Goal: Task Accomplishment & Management: Manage account settings

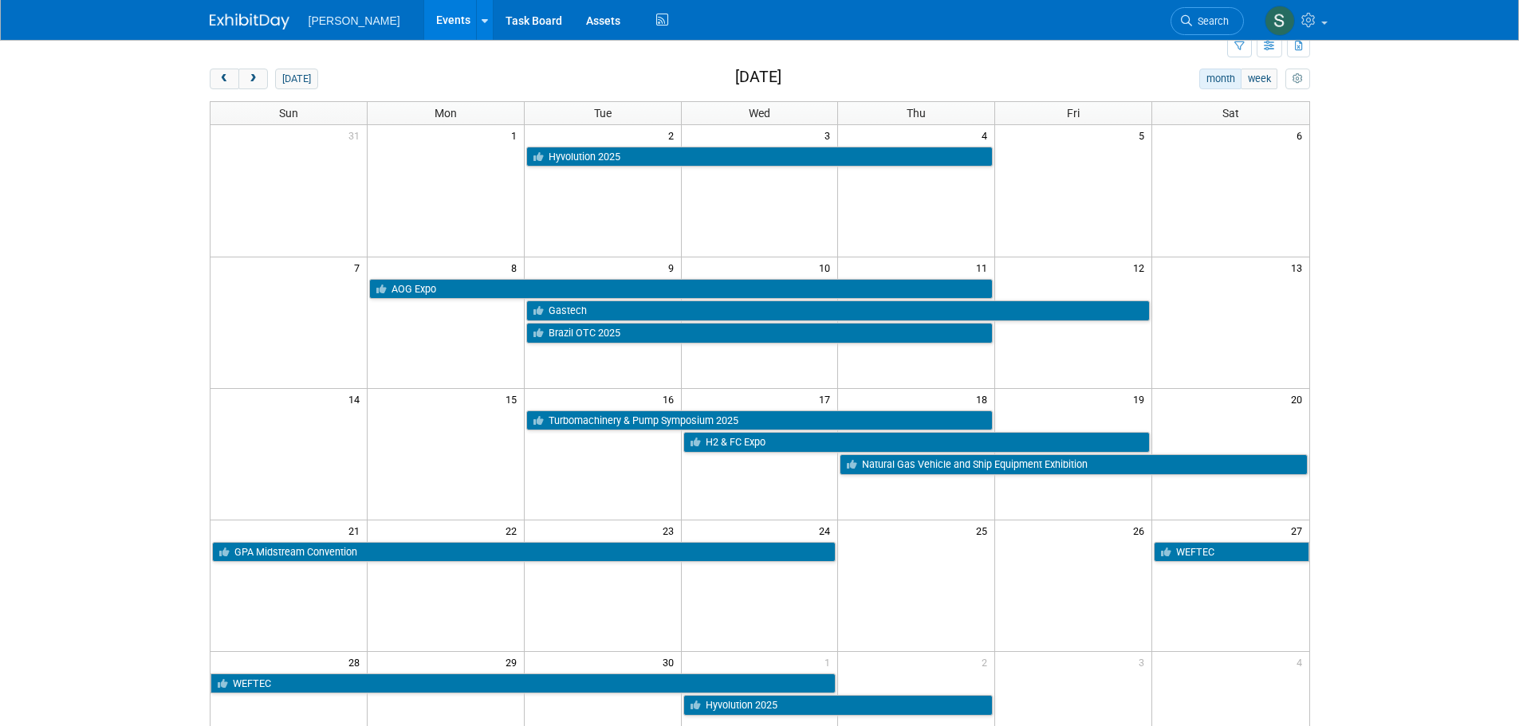
scroll to position [80, 0]
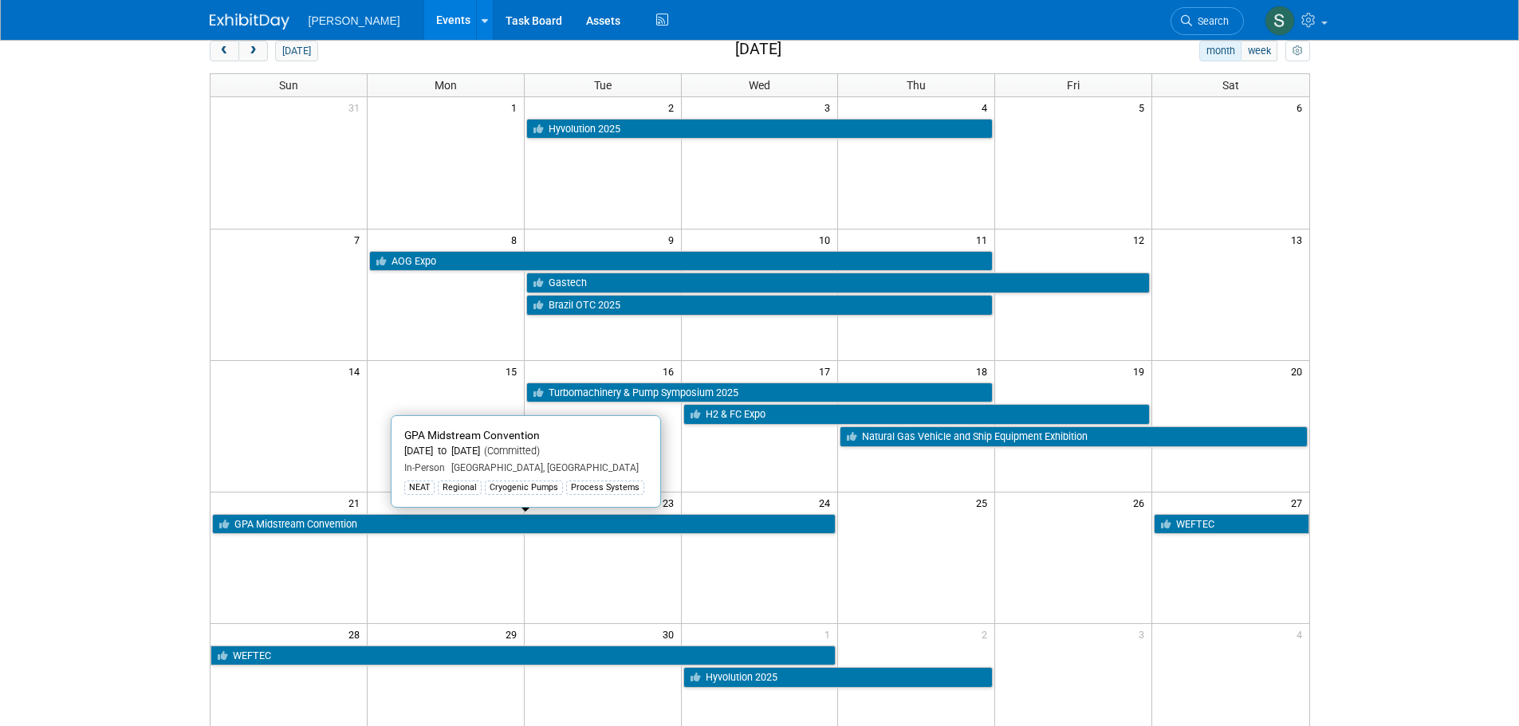
drag, startPoint x: 293, startPoint y: 519, endPoint x: 162, endPoint y: 354, distance: 211.1
click at [162, 354] on body "[PERSON_NAME] Events Add Event Bulk Upload Events Shareable Event Boards Recent…" at bounding box center [759, 283] width 1519 height 726
click at [367, 529] on link "GPA Midstream Convention" at bounding box center [524, 524] width 624 height 21
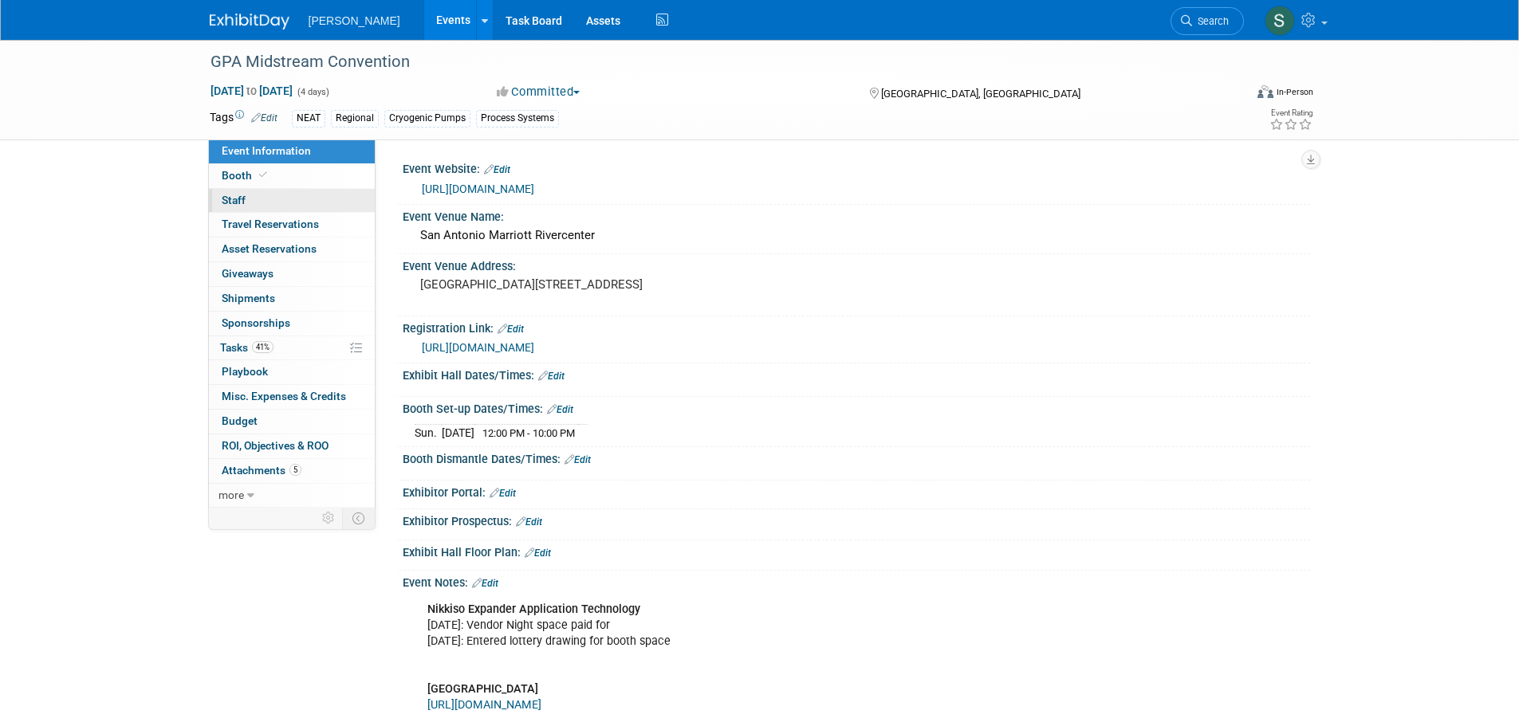
click at [318, 190] on link "0 Staff 0" at bounding box center [292, 201] width 166 height 24
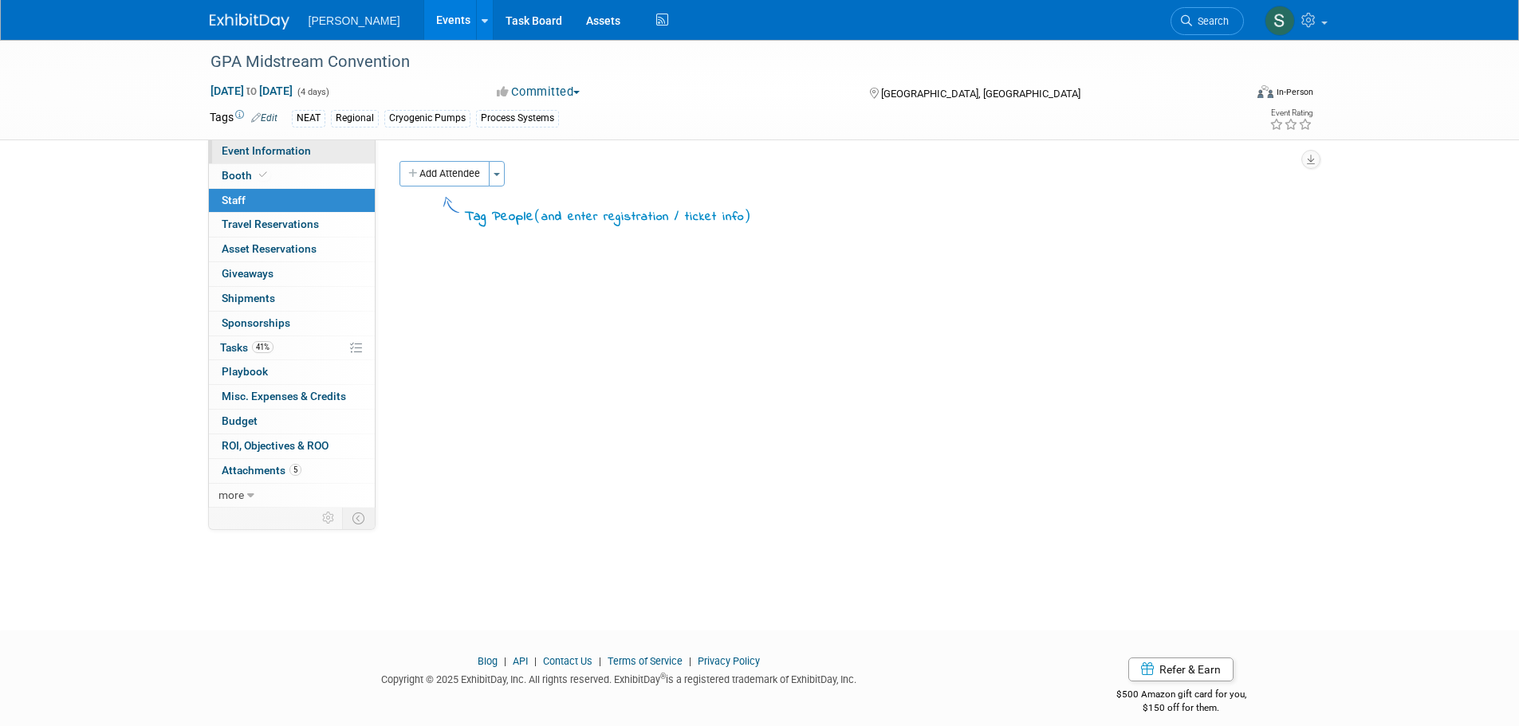
click at [293, 152] on span "Event Information" at bounding box center [266, 150] width 89 height 13
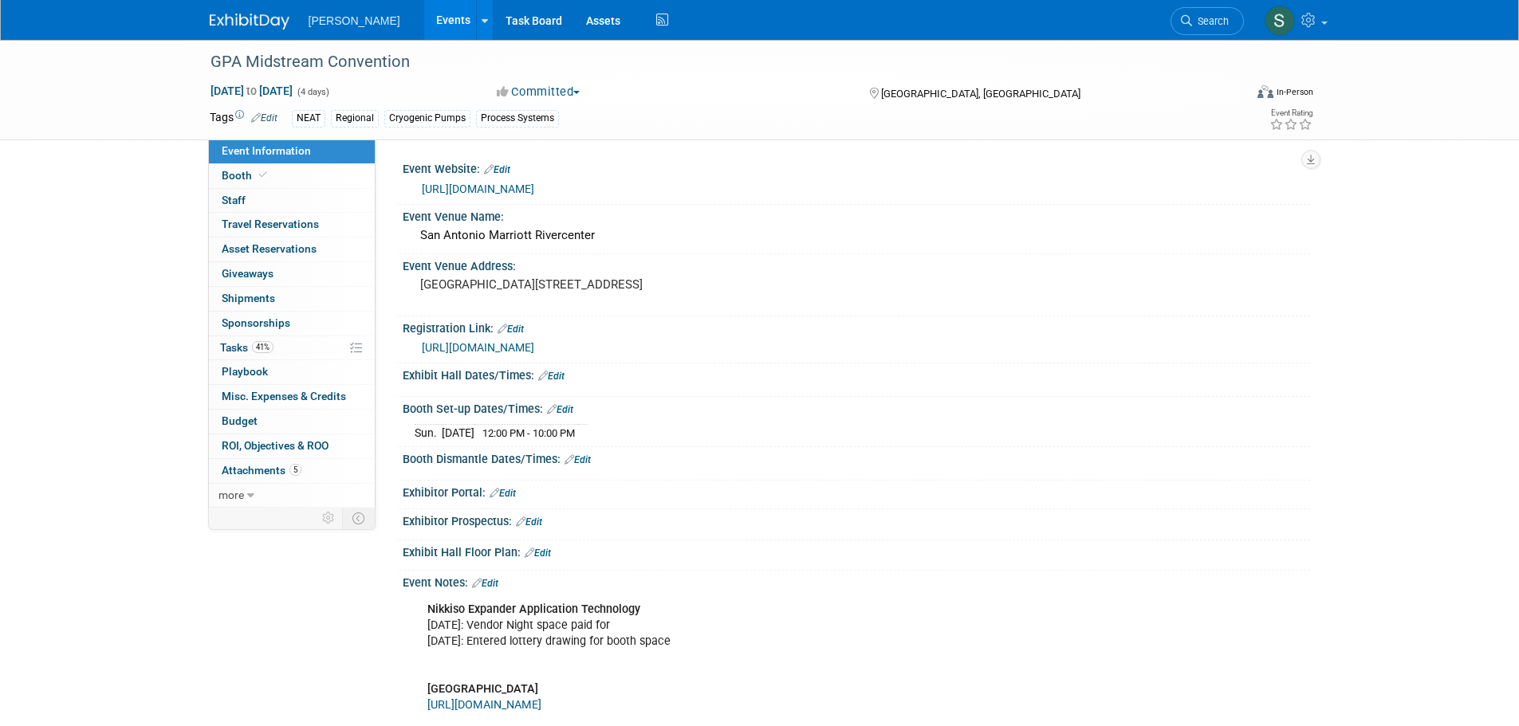
scroll to position [80, 0]
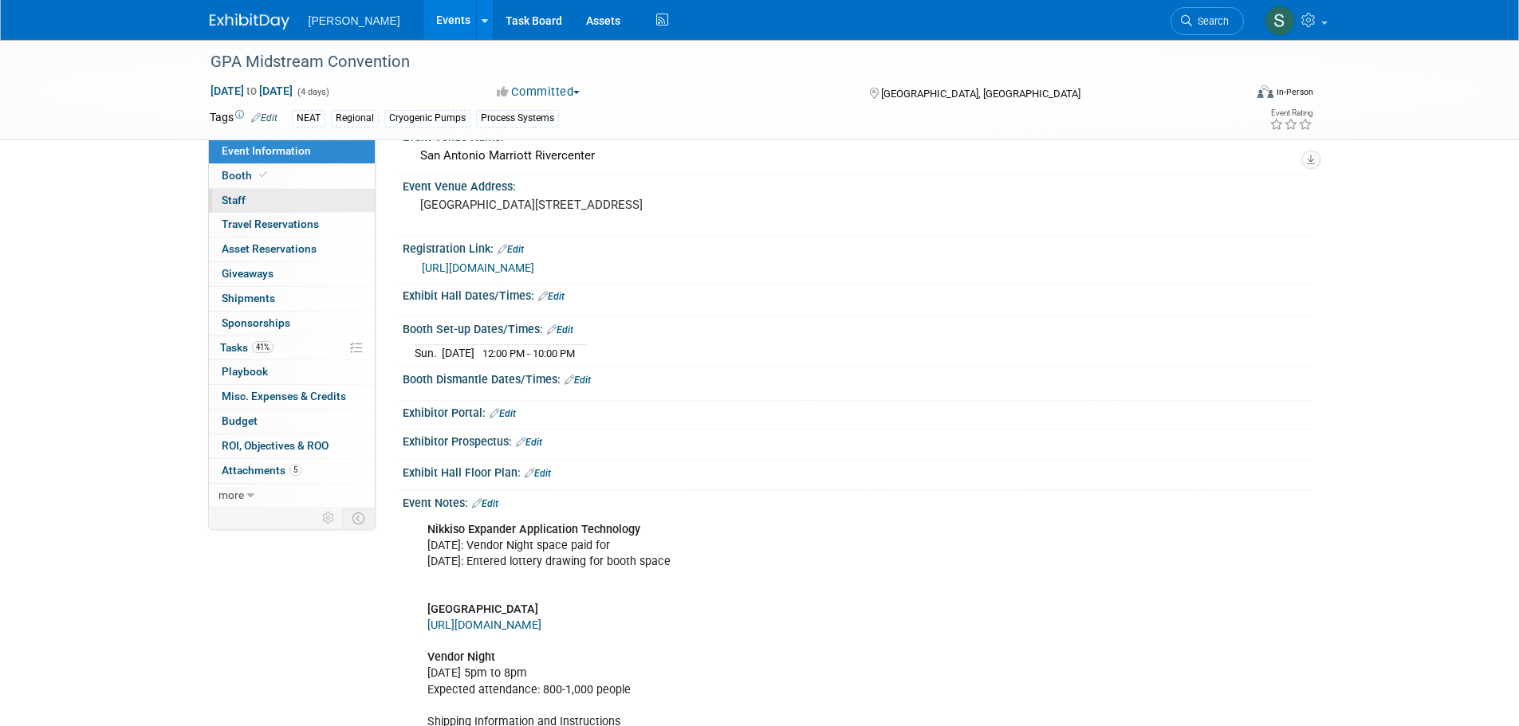
click at [283, 196] on link "0 Staff 0" at bounding box center [292, 201] width 166 height 24
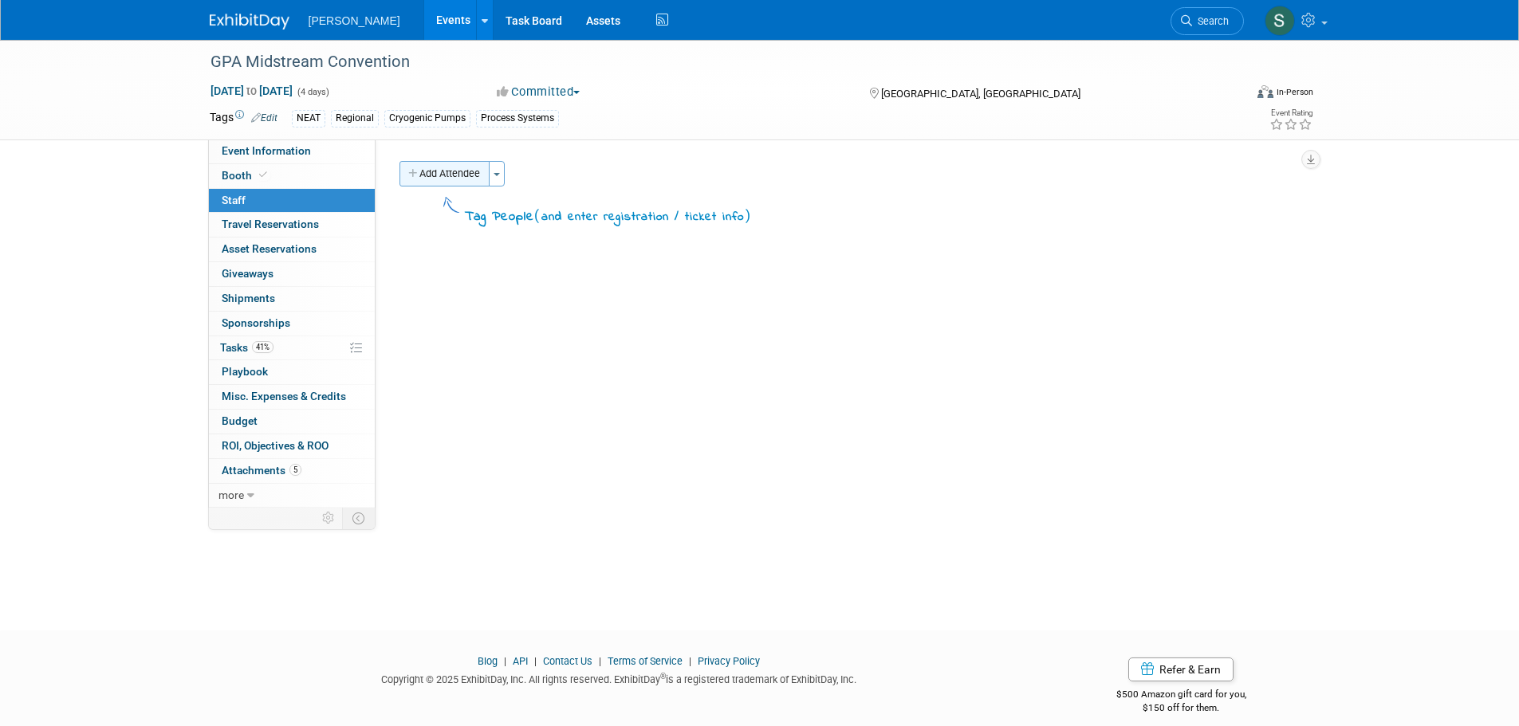
click at [469, 165] on button "Add Attendee" at bounding box center [444, 174] width 90 height 26
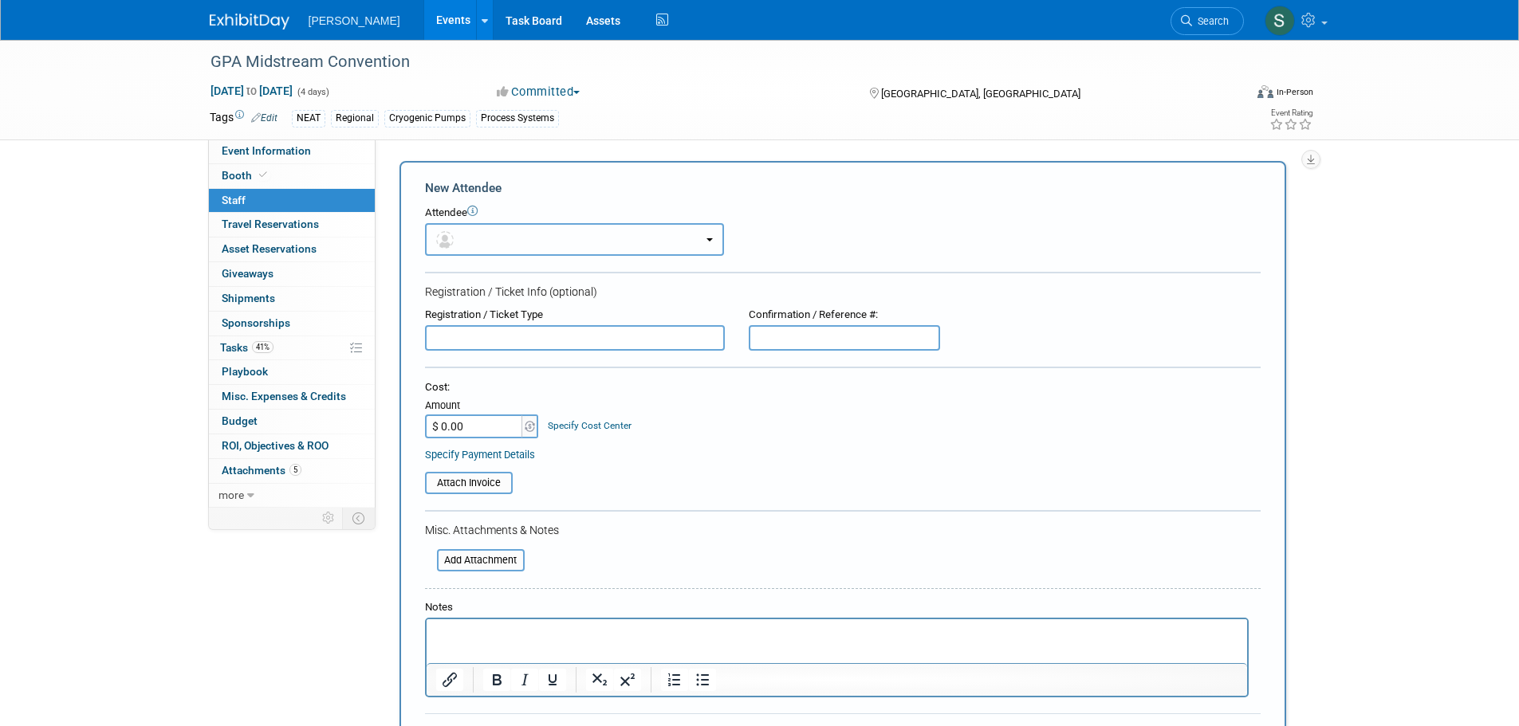
click at [536, 226] on button "button" at bounding box center [574, 239] width 299 height 33
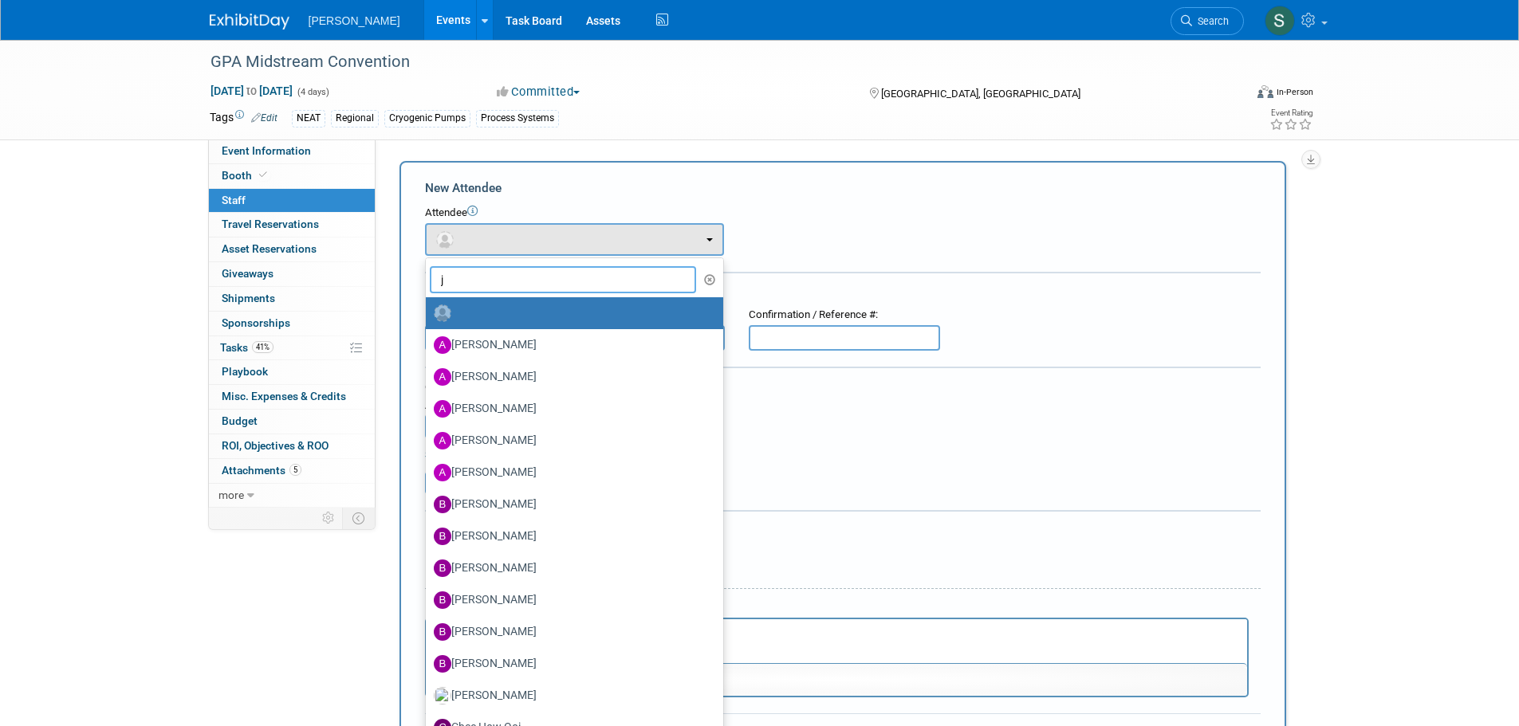
click at [557, 285] on input "j" at bounding box center [563, 279] width 267 height 27
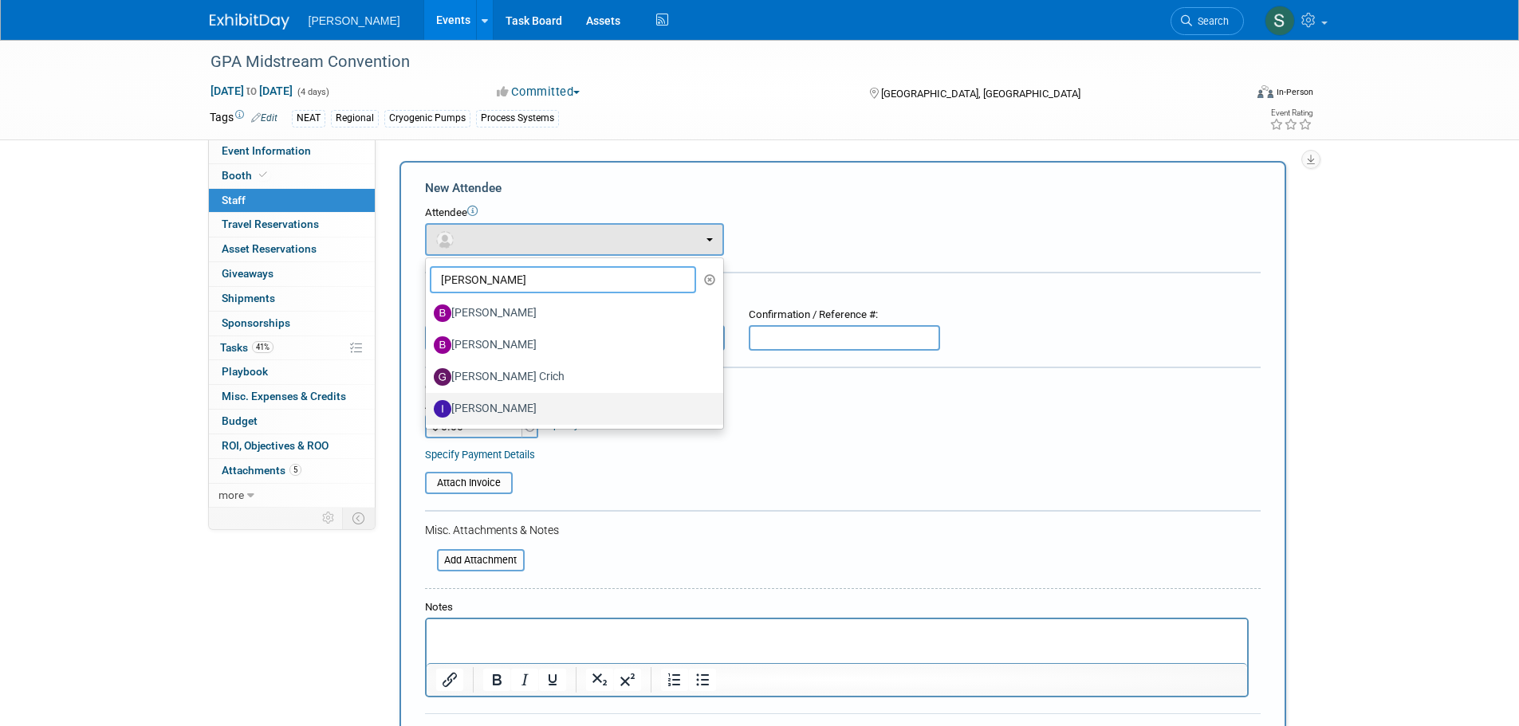
type input "ian"
click at [553, 399] on label "Ian Guthrie" at bounding box center [570, 409] width 273 height 26
click at [428, 402] on input "Ian Guthrie" at bounding box center [423, 407] width 10 height 10
select select "0dba139d-4857-4faa-bc67-c1743d25cc20"
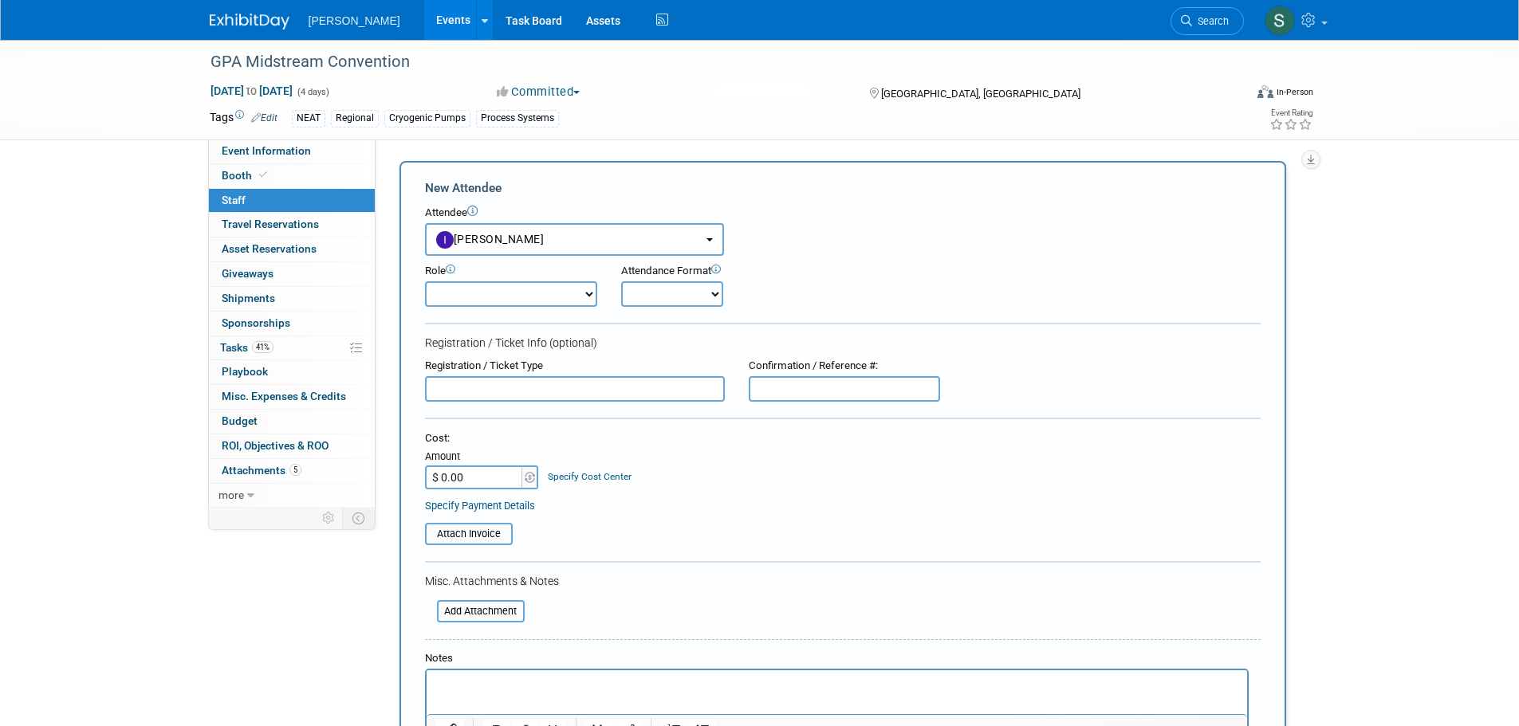
click at [529, 288] on select "Demonstrator Host Planner Presenter Sales Representative Set-up/Dismantle Crew …" at bounding box center [511, 294] width 172 height 26
select select "4"
click at [425, 281] on select "Demonstrator Host Planner Presenter Sales Representative Set-up/Dismantle Crew …" at bounding box center [511, 294] width 172 height 26
click at [663, 304] on select "Onsite Remote" at bounding box center [672, 294] width 102 height 26
select select "1"
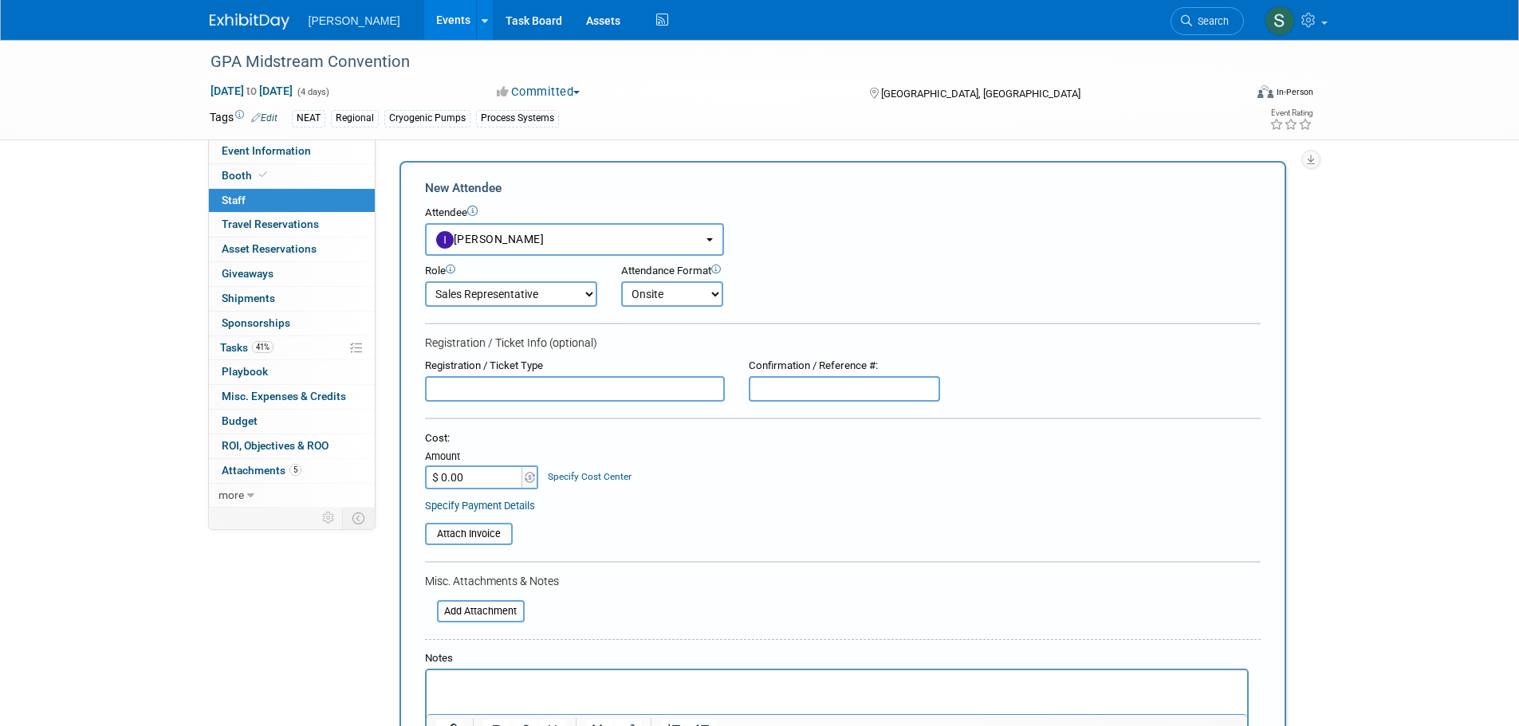
click at [621, 281] on select "Onsite Remote" at bounding box center [672, 294] width 102 height 26
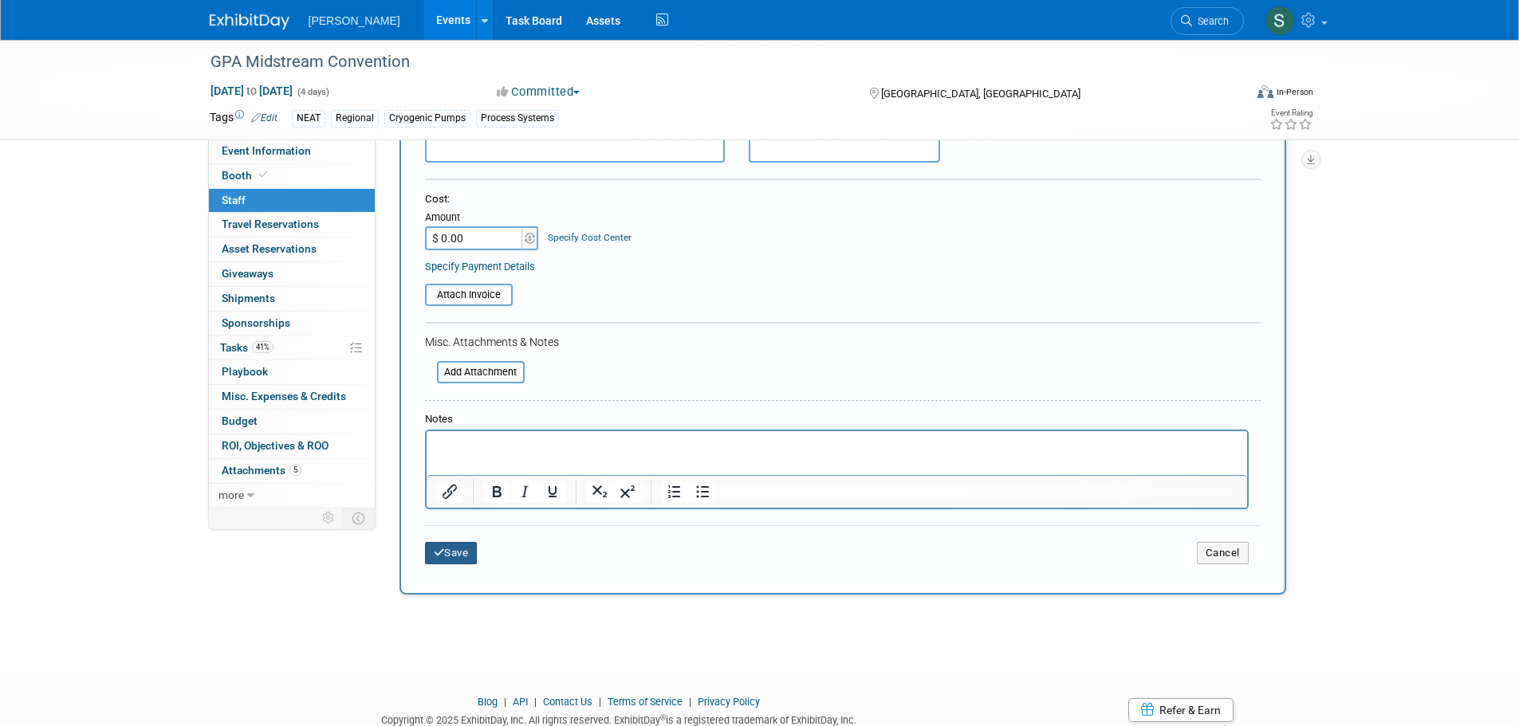
click at [454, 560] on button "Save" at bounding box center [451, 553] width 53 height 22
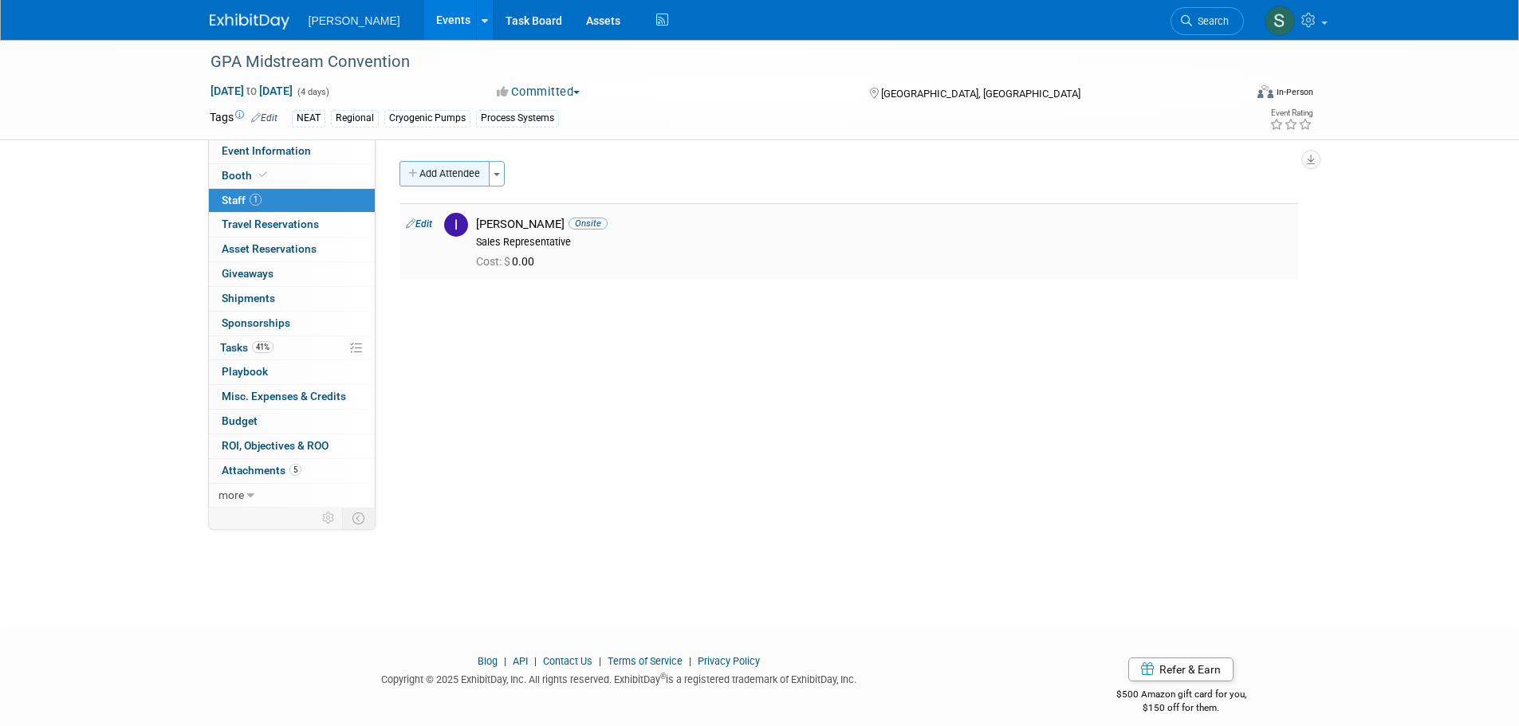
click at [461, 171] on button "Add Attendee" at bounding box center [444, 174] width 90 height 26
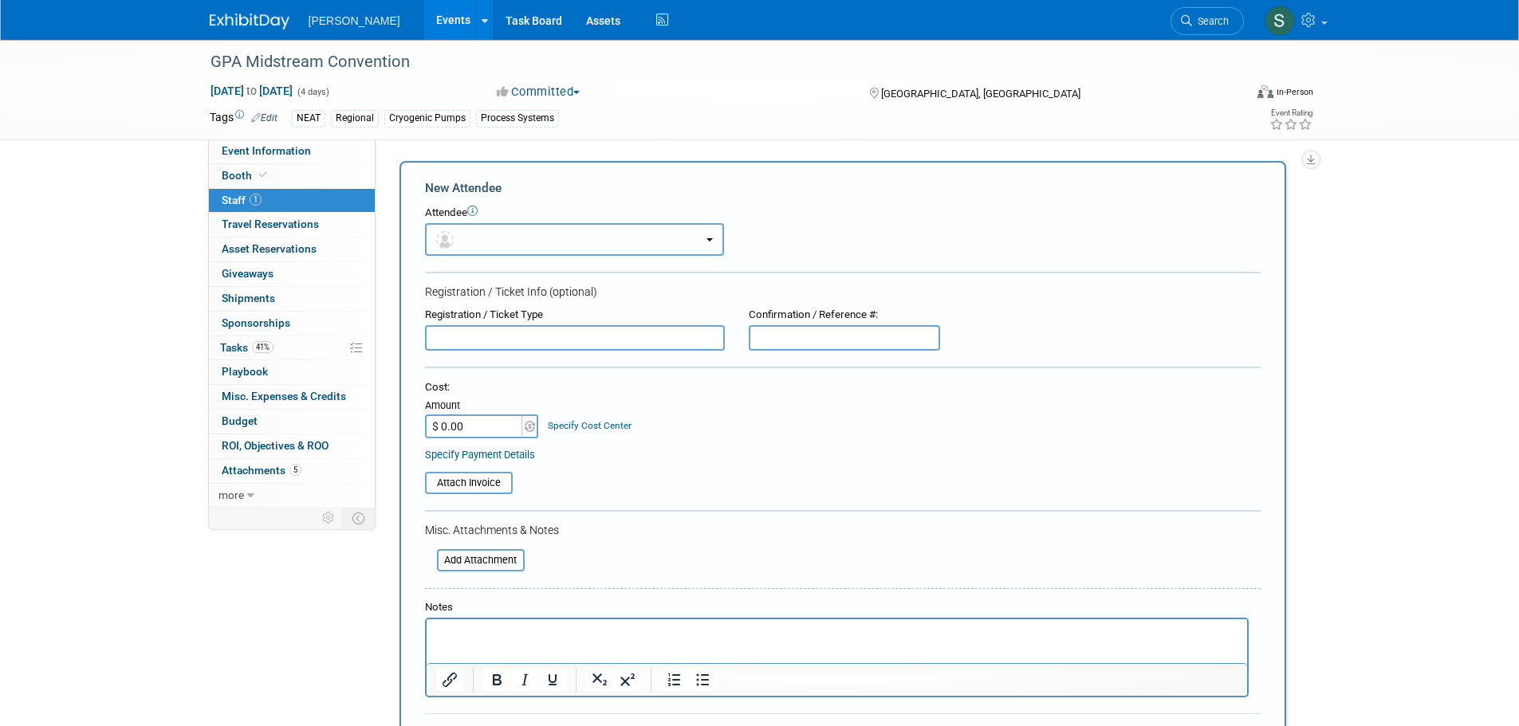
click at [486, 230] on button "button" at bounding box center [574, 239] width 299 height 33
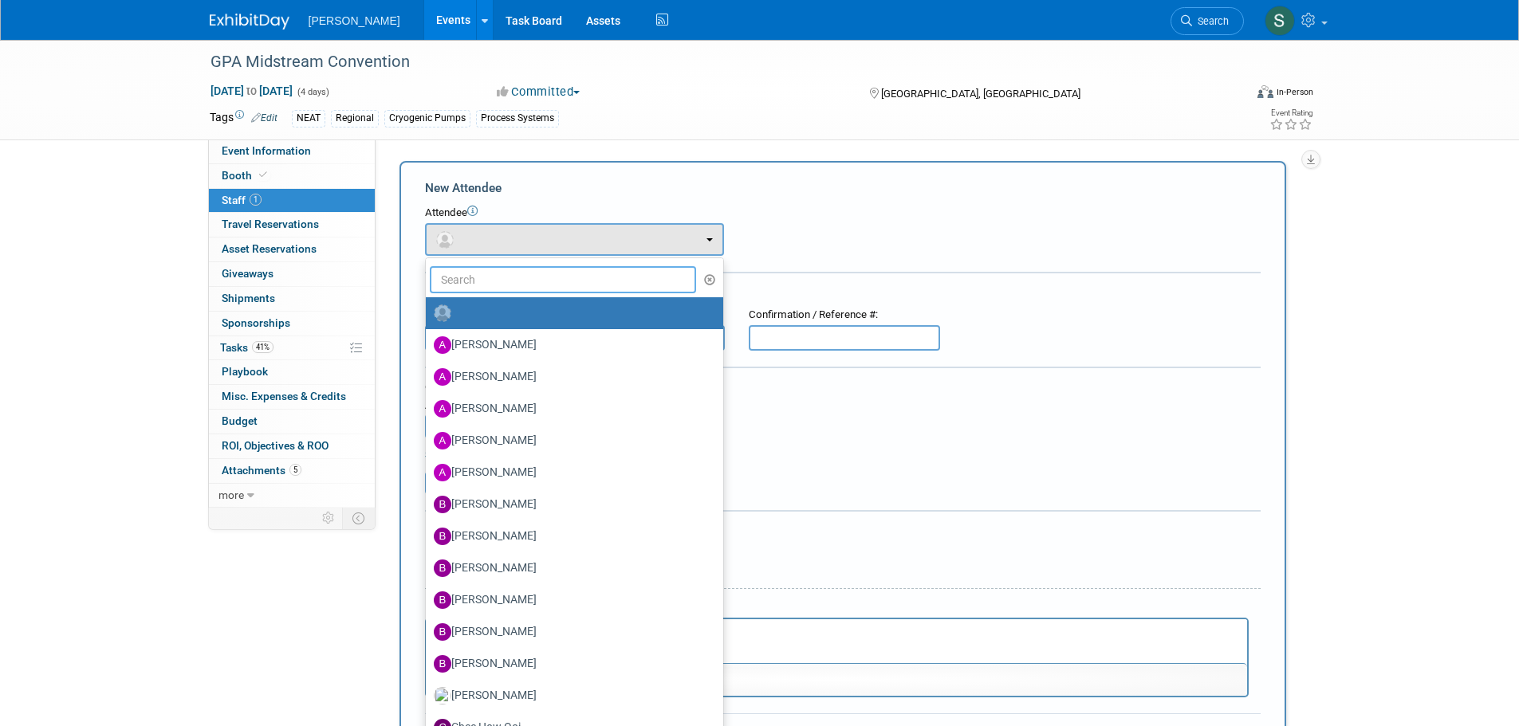
click at [492, 281] on input "text" at bounding box center [563, 279] width 267 height 27
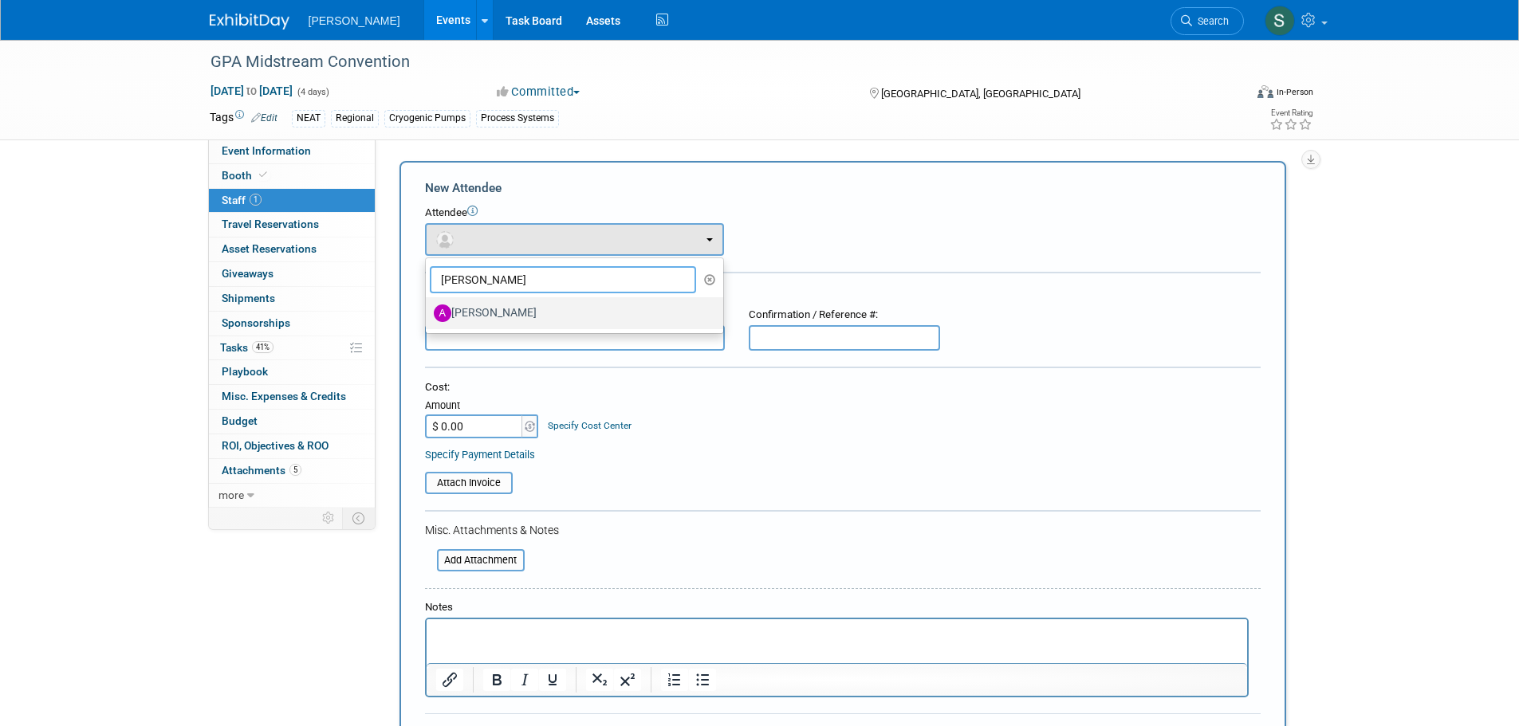
type input "anna"
click at [533, 309] on label "Anna Mizell" at bounding box center [570, 314] width 273 height 26
click at [428, 309] on input "Anna Mizell" at bounding box center [423, 311] width 10 height 10
select select "325d4fd4-784b-40c3-8c05-32f061a75154"
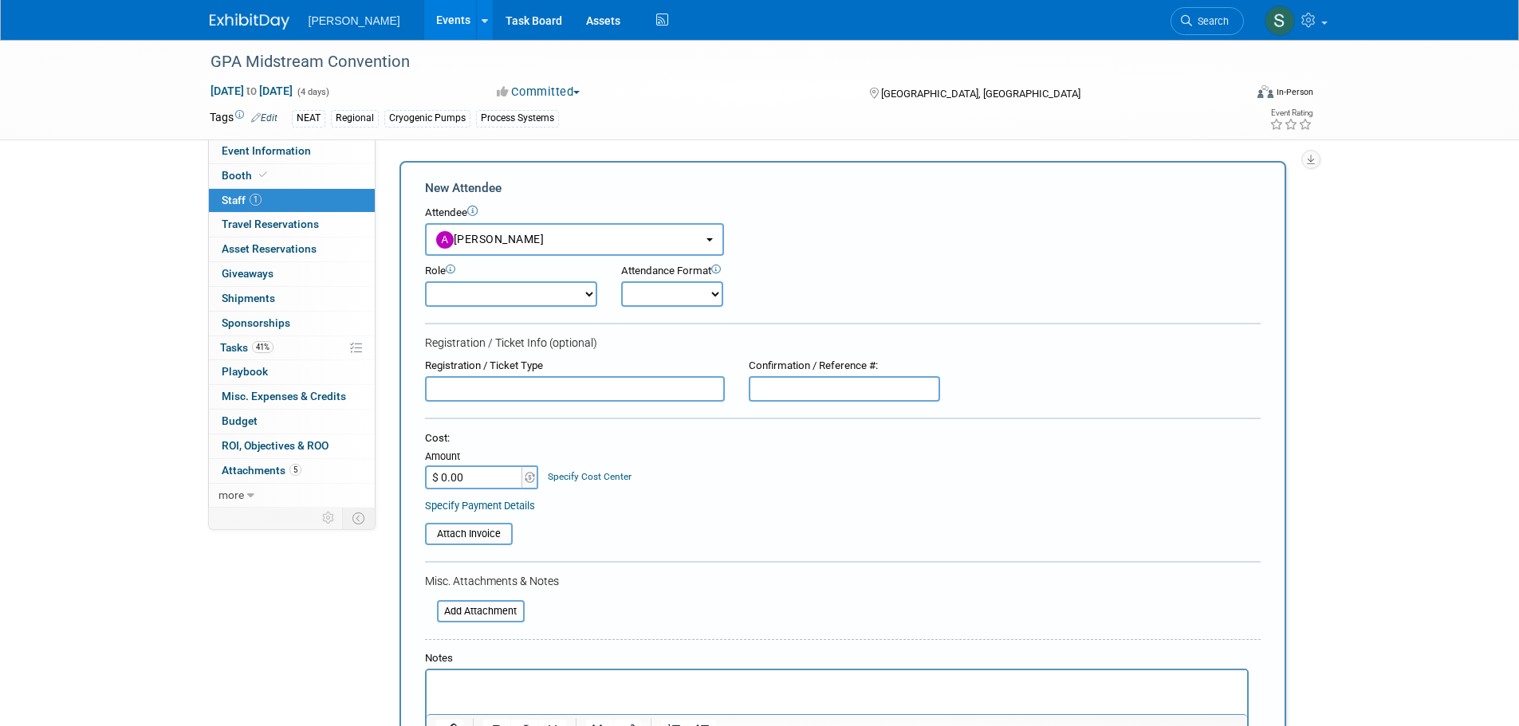
click at [556, 287] on select "Demonstrator Host Planner Presenter Sales Representative Set-up/Dismantle Crew …" at bounding box center [511, 294] width 172 height 26
select select "4"
click at [425, 281] on select "Demonstrator Host Planner Presenter Sales Representative Set-up/Dismantle Crew …" at bounding box center [511, 294] width 172 height 26
click at [665, 303] on select "Onsite Remote" at bounding box center [672, 294] width 102 height 26
select select "1"
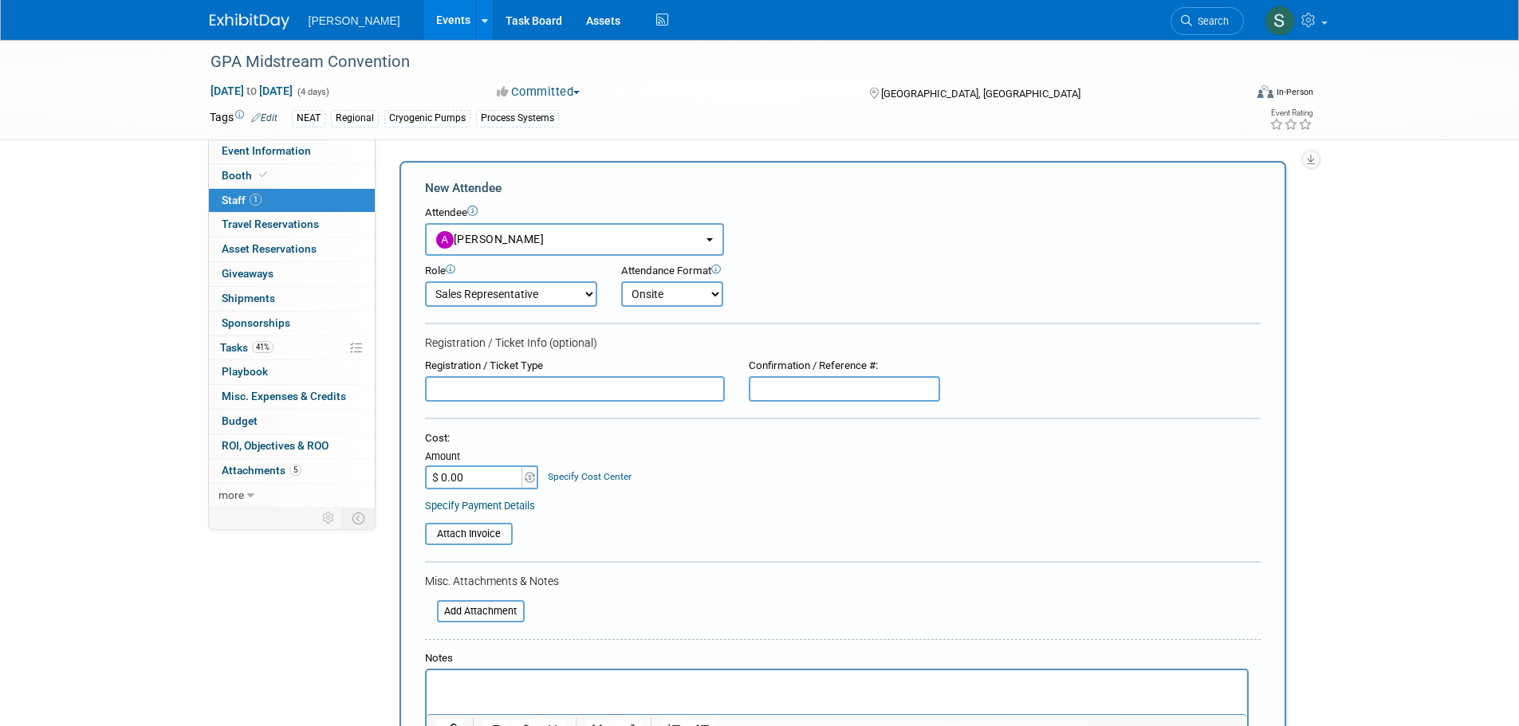
click at [621, 281] on select "Onsite Remote" at bounding box center [672, 294] width 102 height 26
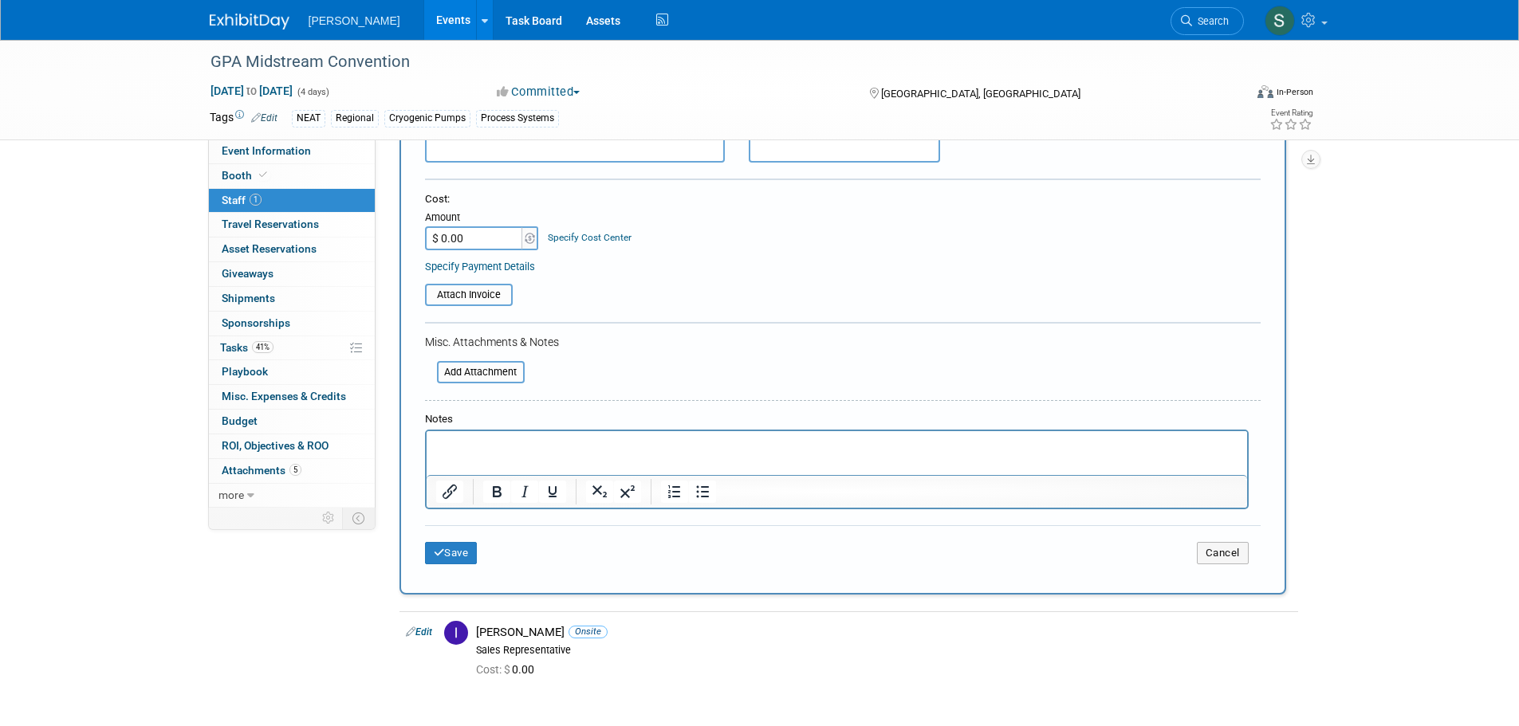
click at [471, 541] on div "Save Cancel" at bounding box center [843, 550] width 836 height 51
click at [470, 554] on button "Save" at bounding box center [451, 553] width 53 height 22
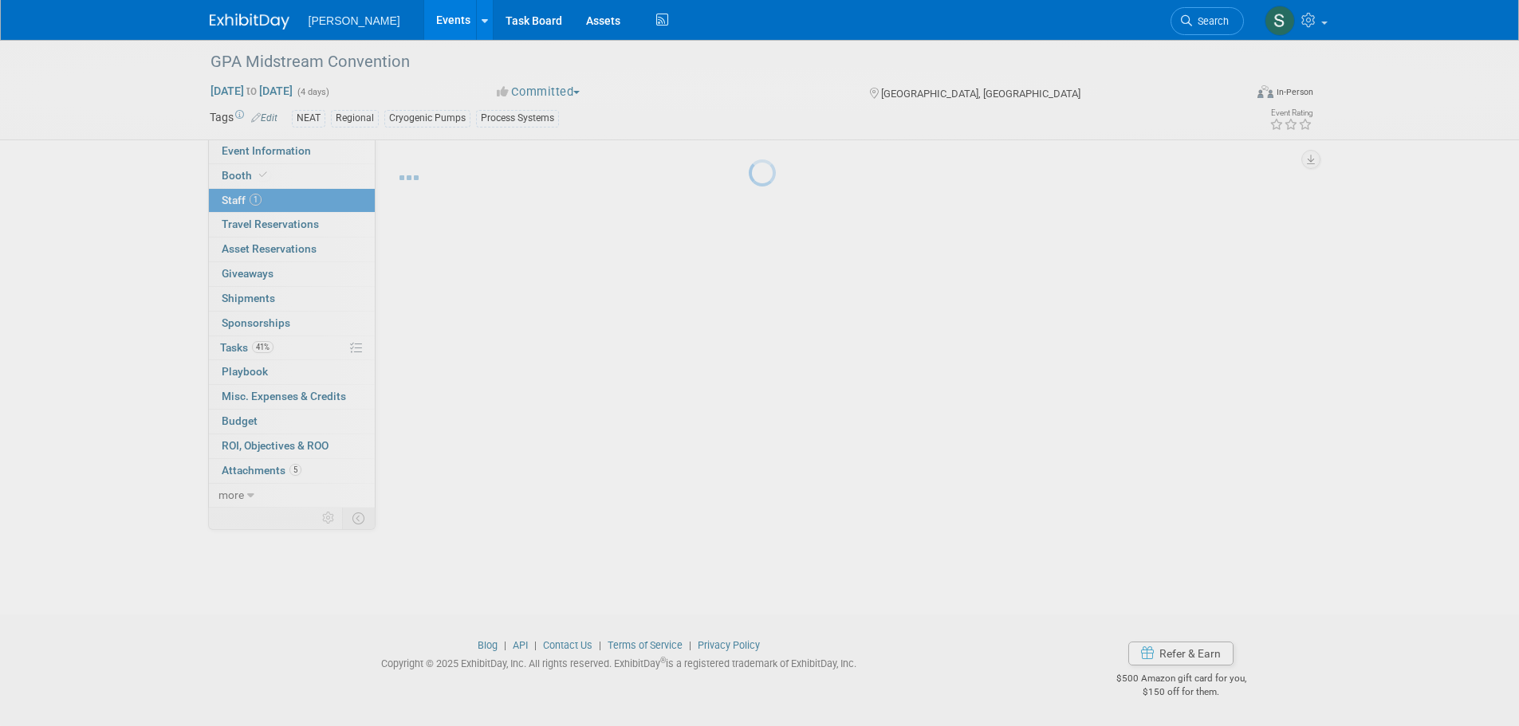
scroll to position [16, 0]
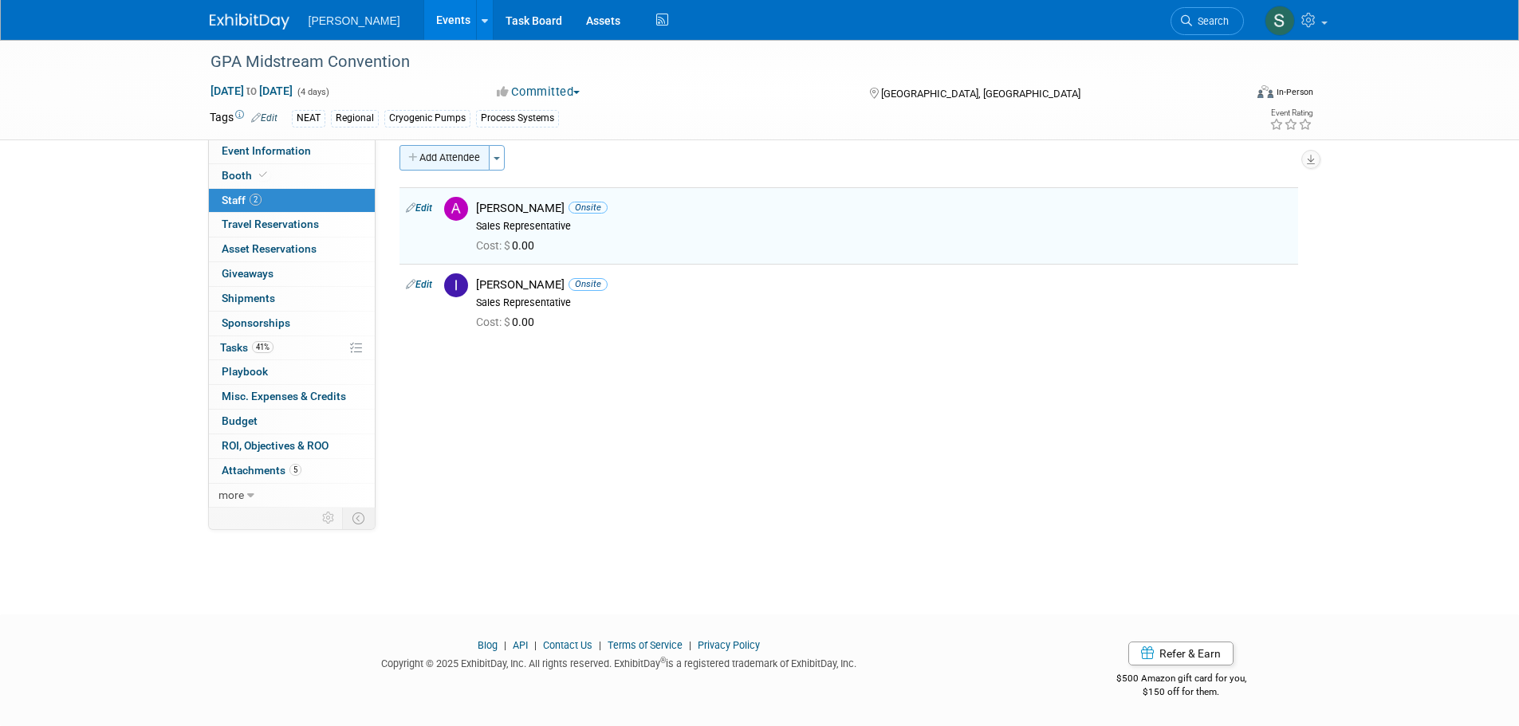
click at [446, 159] on button "Add Attendee" at bounding box center [444, 158] width 90 height 26
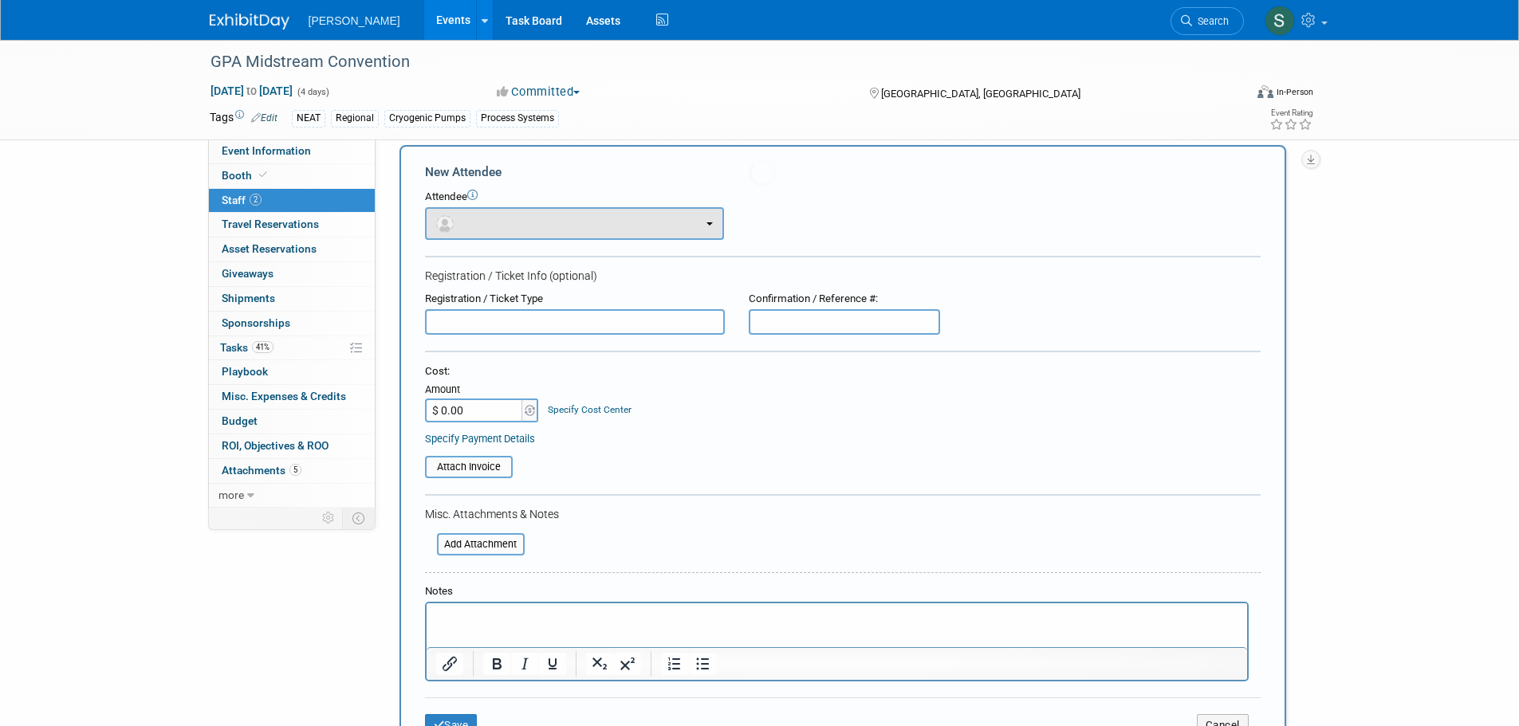
scroll to position [0, 0]
click at [482, 218] on button "button" at bounding box center [574, 223] width 299 height 33
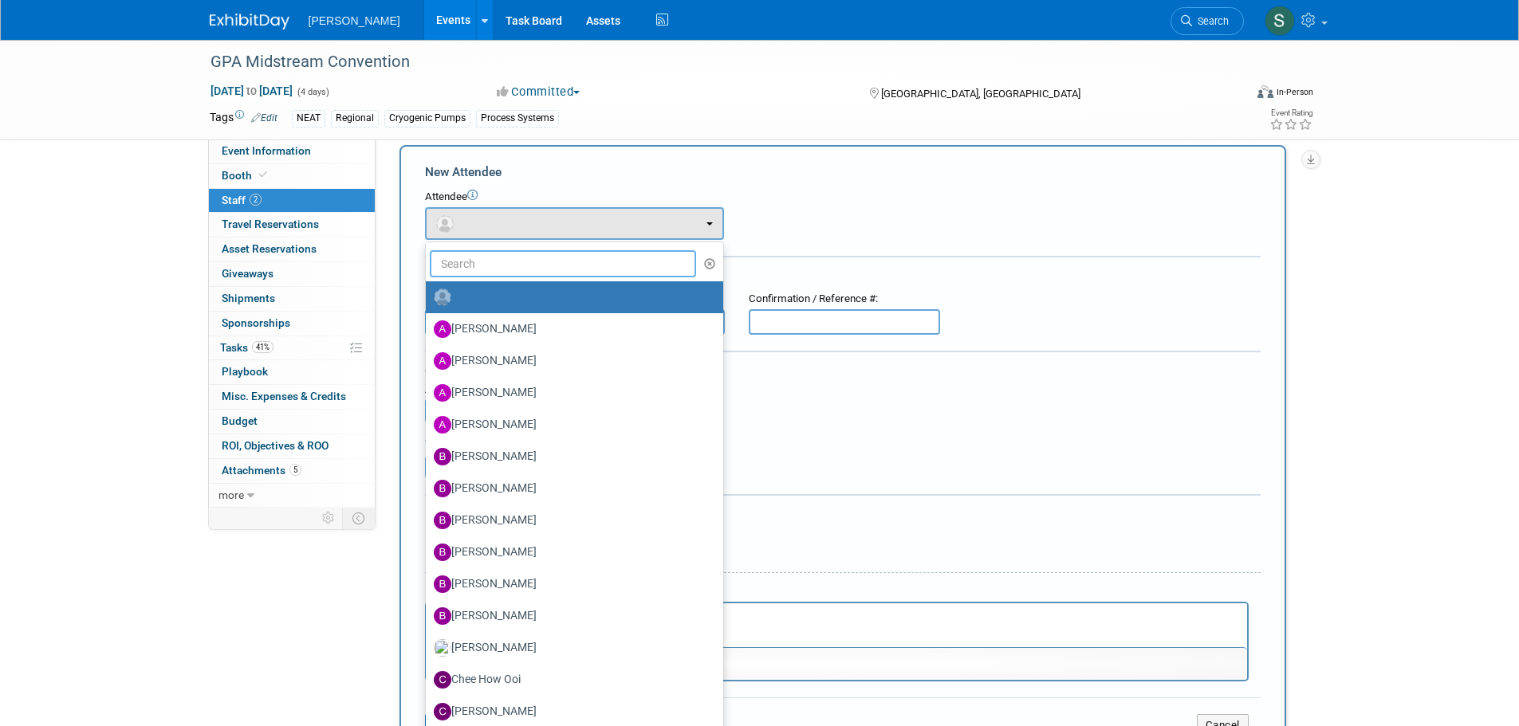
click at [517, 262] on input "text" at bounding box center [563, 263] width 267 height 27
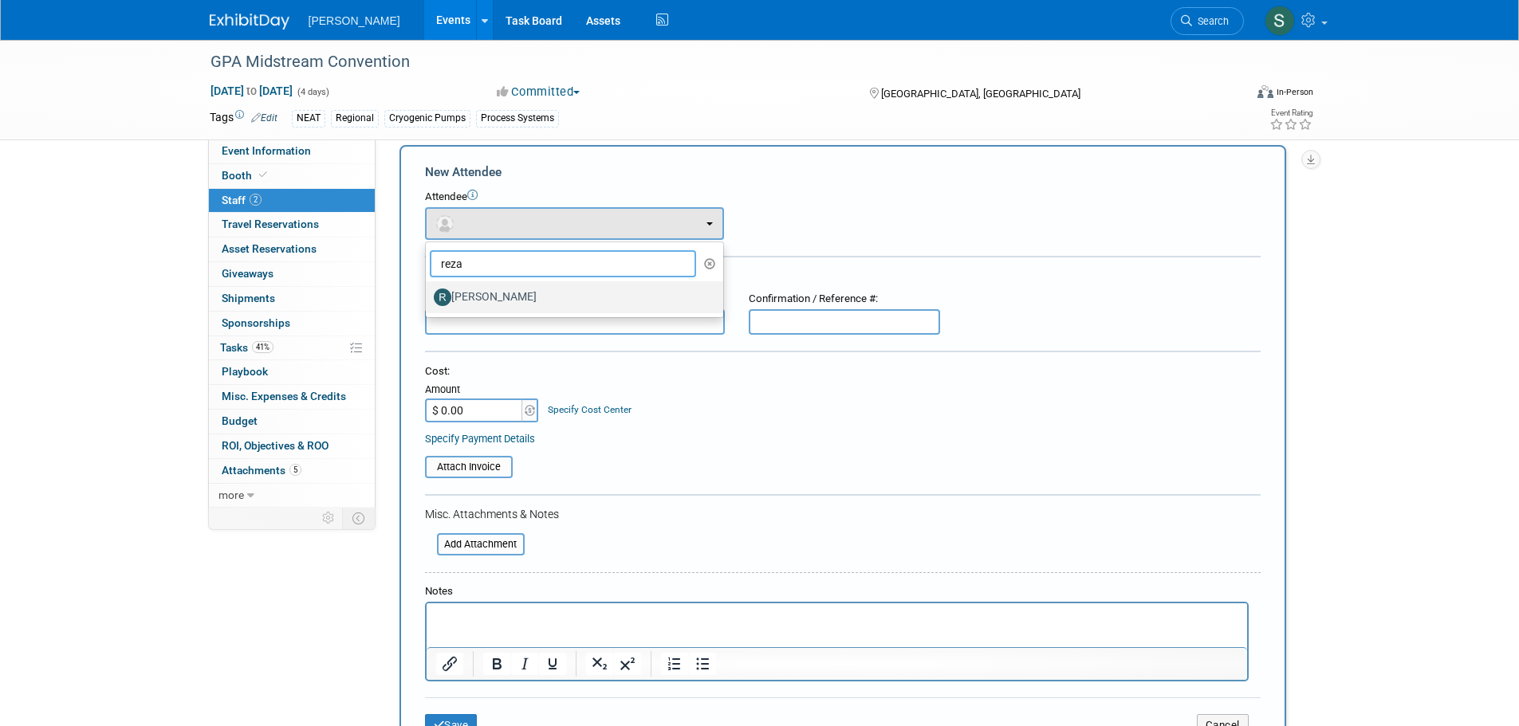
type input "reza"
click at [521, 295] on label "Reza Agahi" at bounding box center [570, 298] width 273 height 26
click at [428, 295] on input "Reza Agahi" at bounding box center [423, 295] width 10 height 10
select select "ddc29241-f8c6-4aed-aea3-9d525d03f7d9"
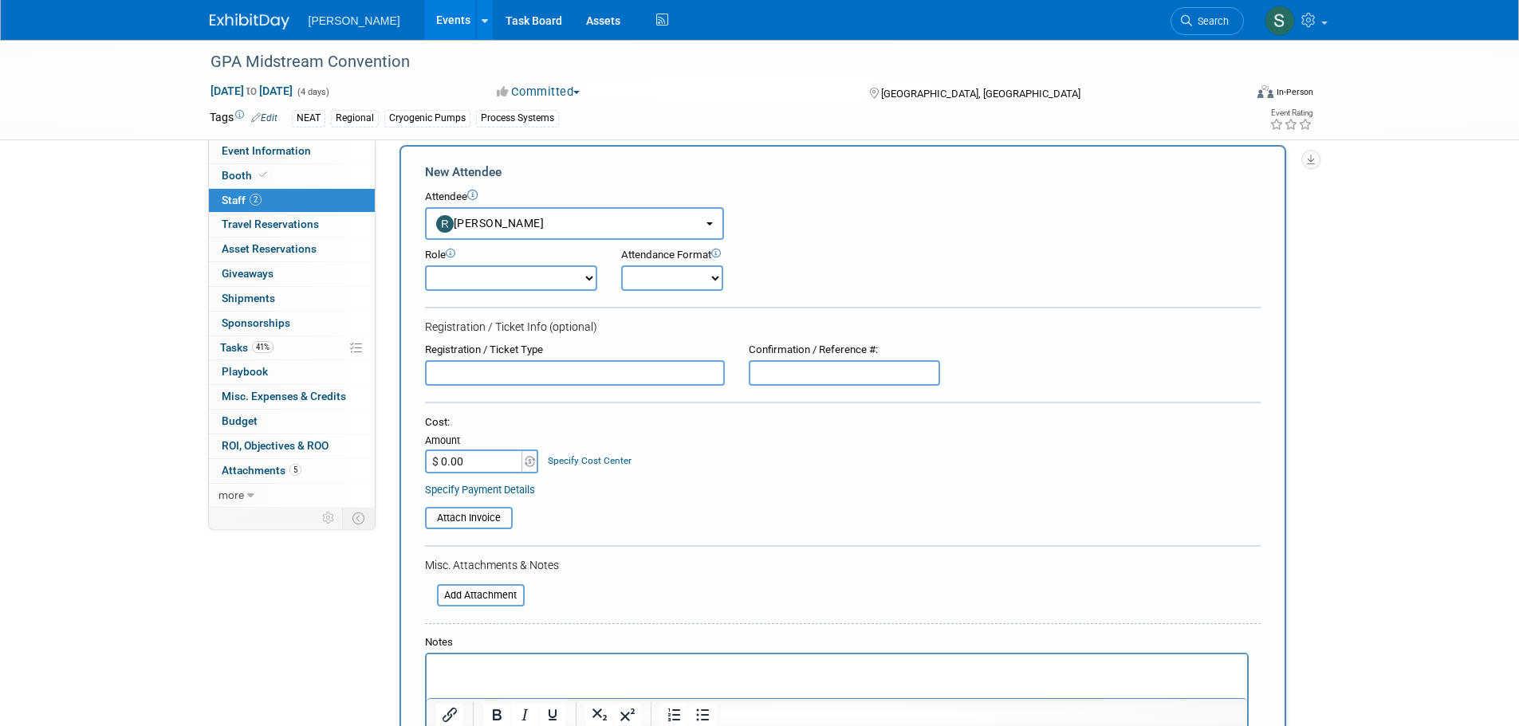
click at [529, 279] on select "Demonstrator Host Planner Presenter Sales Representative Set-up/Dismantle Crew …" at bounding box center [511, 279] width 172 height 26
select select "4"
click at [425, 266] on select "Demonstrator Host Planner Presenter Sales Representative Set-up/Dismantle Crew …" at bounding box center [511, 279] width 172 height 26
click at [682, 270] on select "Onsite Remote" at bounding box center [672, 279] width 102 height 26
select select "1"
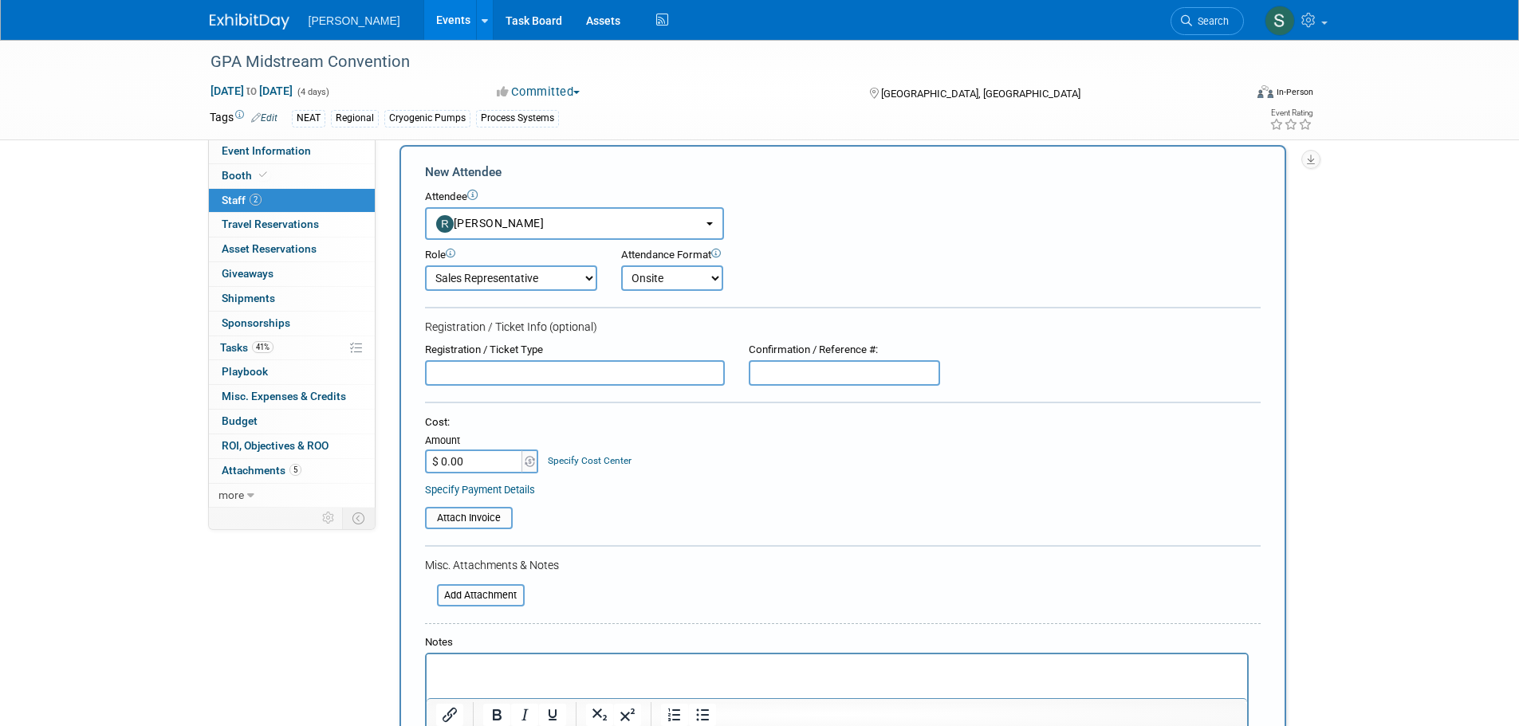
click at [621, 266] on select "Onsite Remote" at bounding box center [672, 279] width 102 height 26
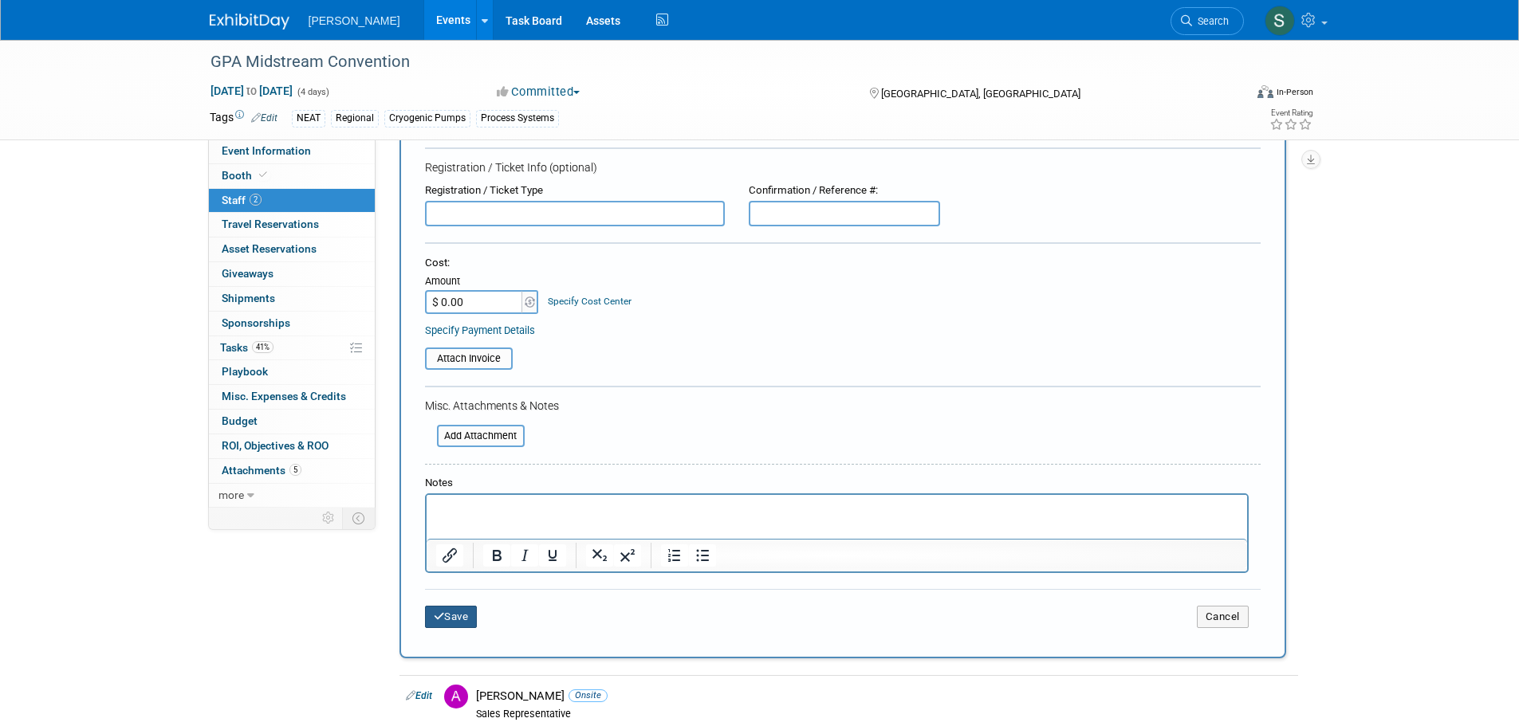
click at [459, 609] on button "Save" at bounding box center [451, 617] width 53 height 22
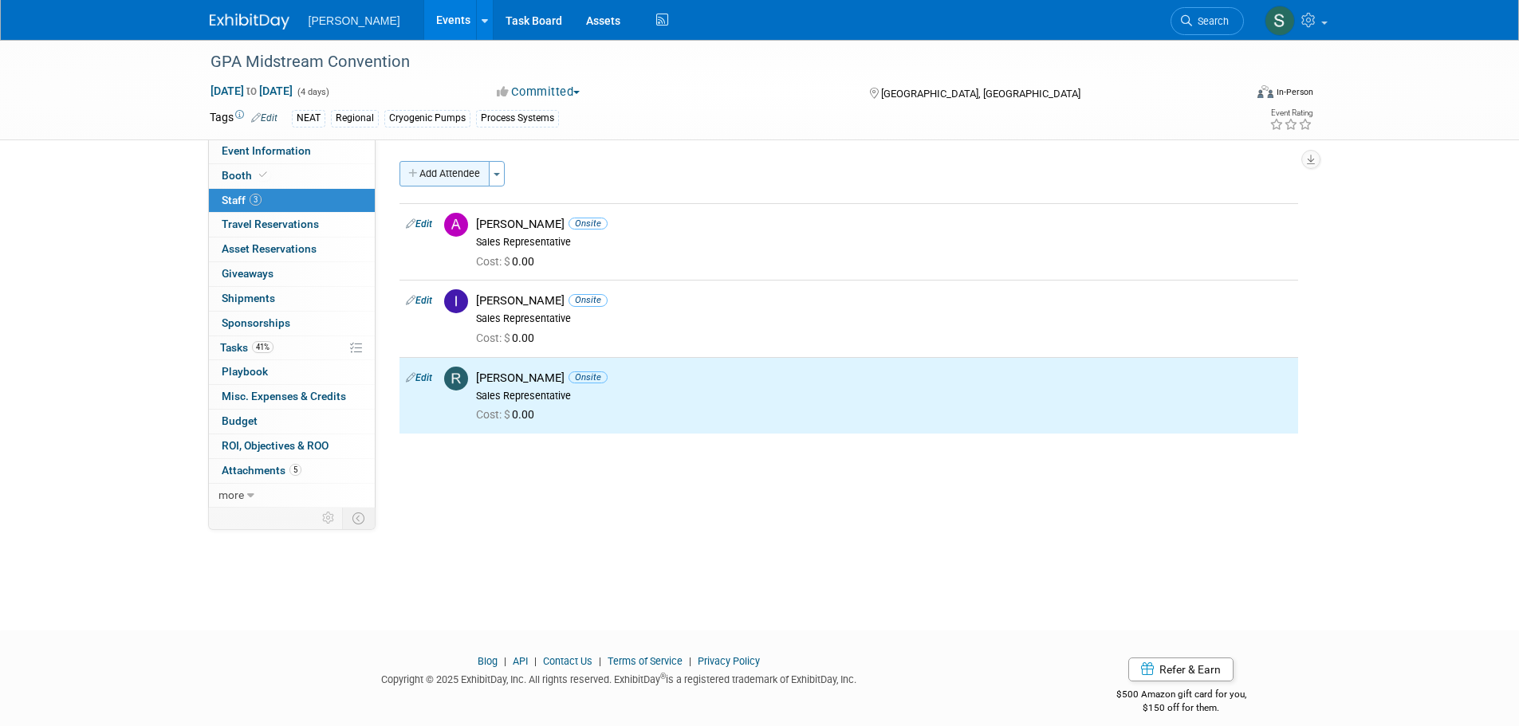
click at [455, 181] on button "Add Attendee" at bounding box center [444, 174] width 90 height 26
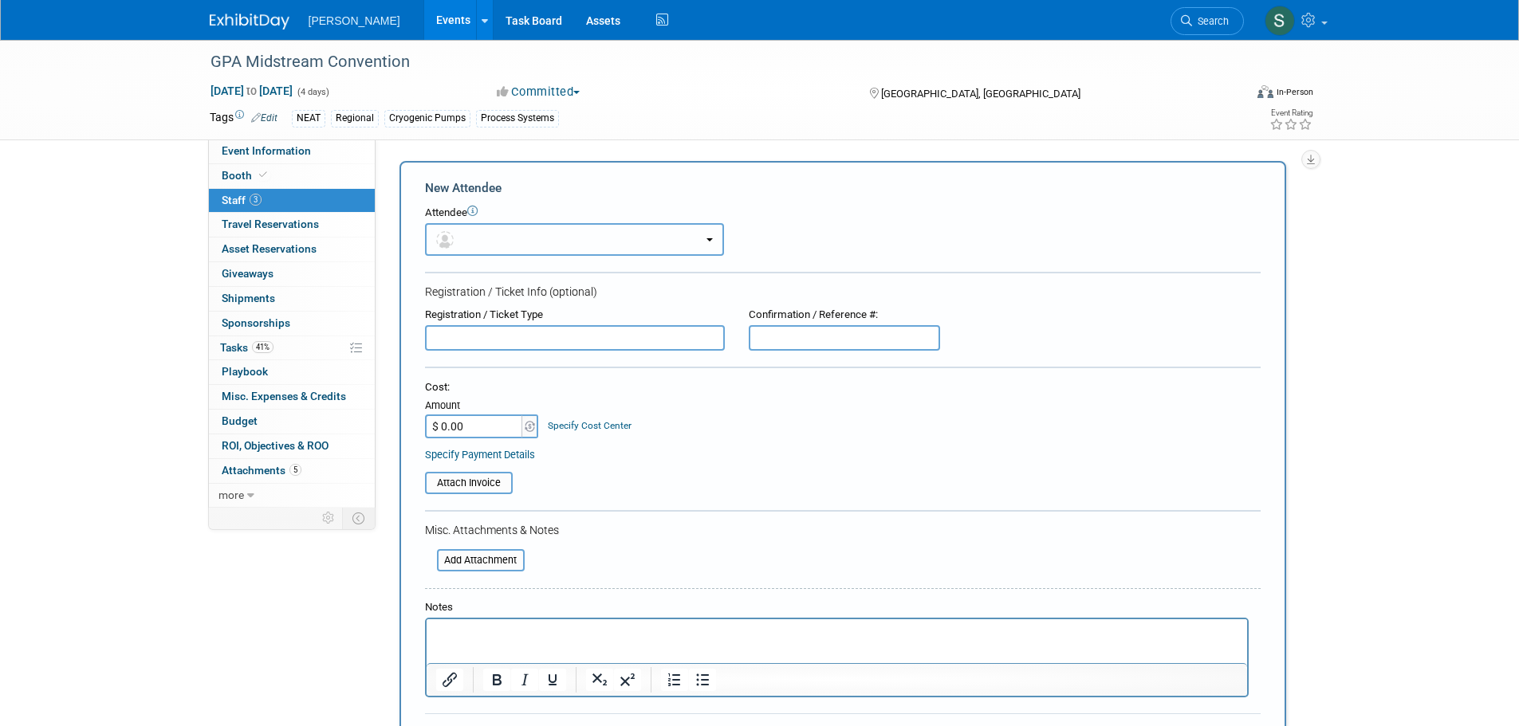
click at [499, 234] on button "button" at bounding box center [574, 239] width 299 height 33
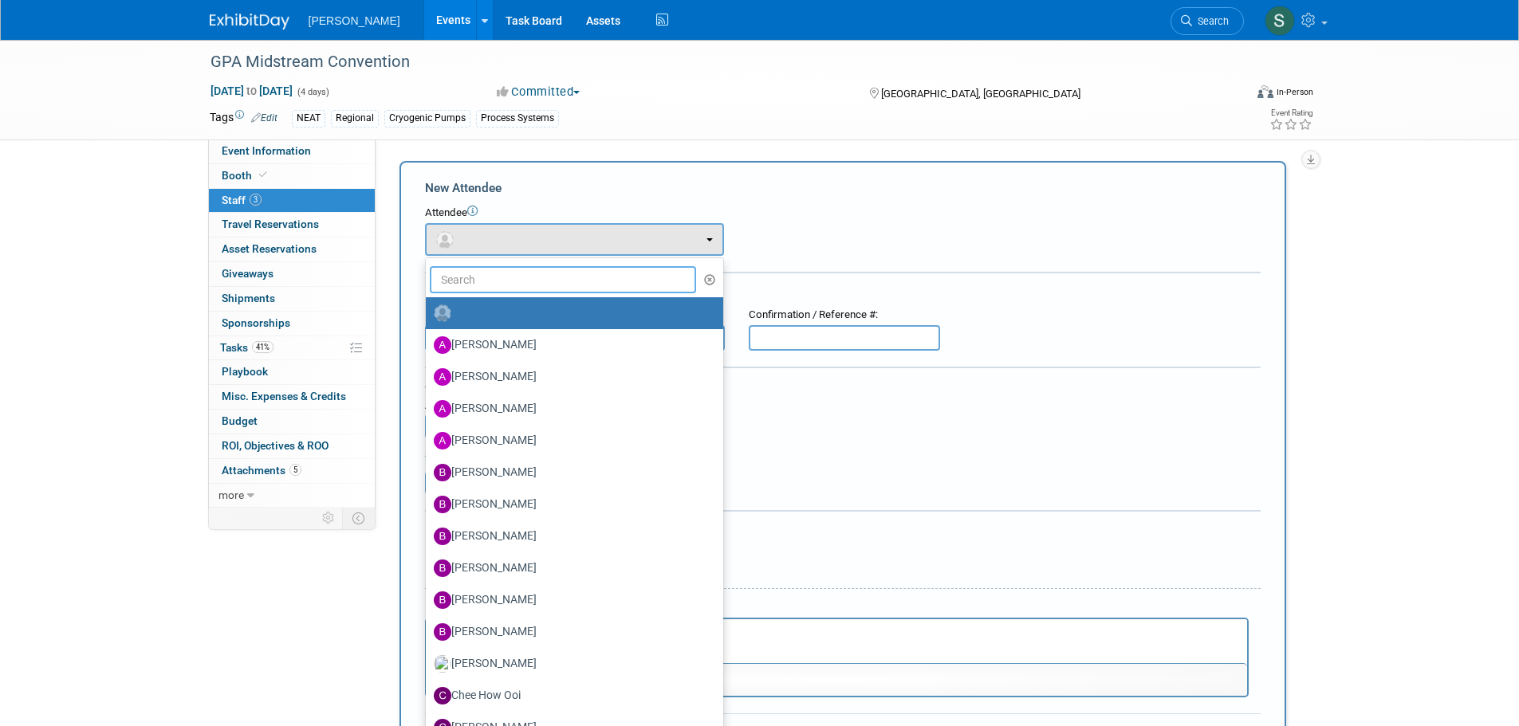
click at [518, 270] on input "text" at bounding box center [563, 279] width 267 height 27
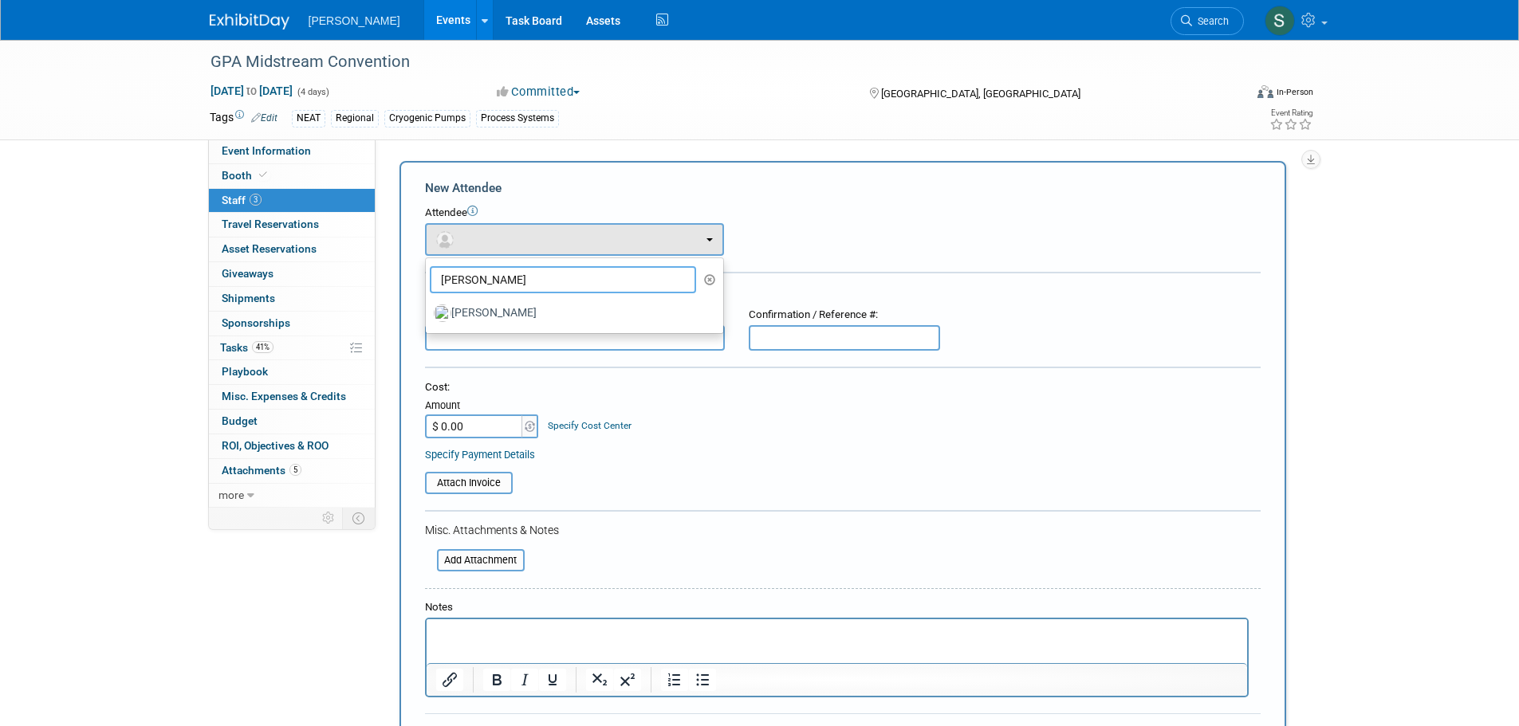
type input "byron"
drag, startPoint x: 526, startPoint y: 287, endPoint x: 384, endPoint y: 269, distance: 143.1
click at [384, 269] on div "Event Website: Edit https://www.gpamidstreamconvention.org/ Event Venue Name: S…" at bounding box center [843, 324] width 935 height 368
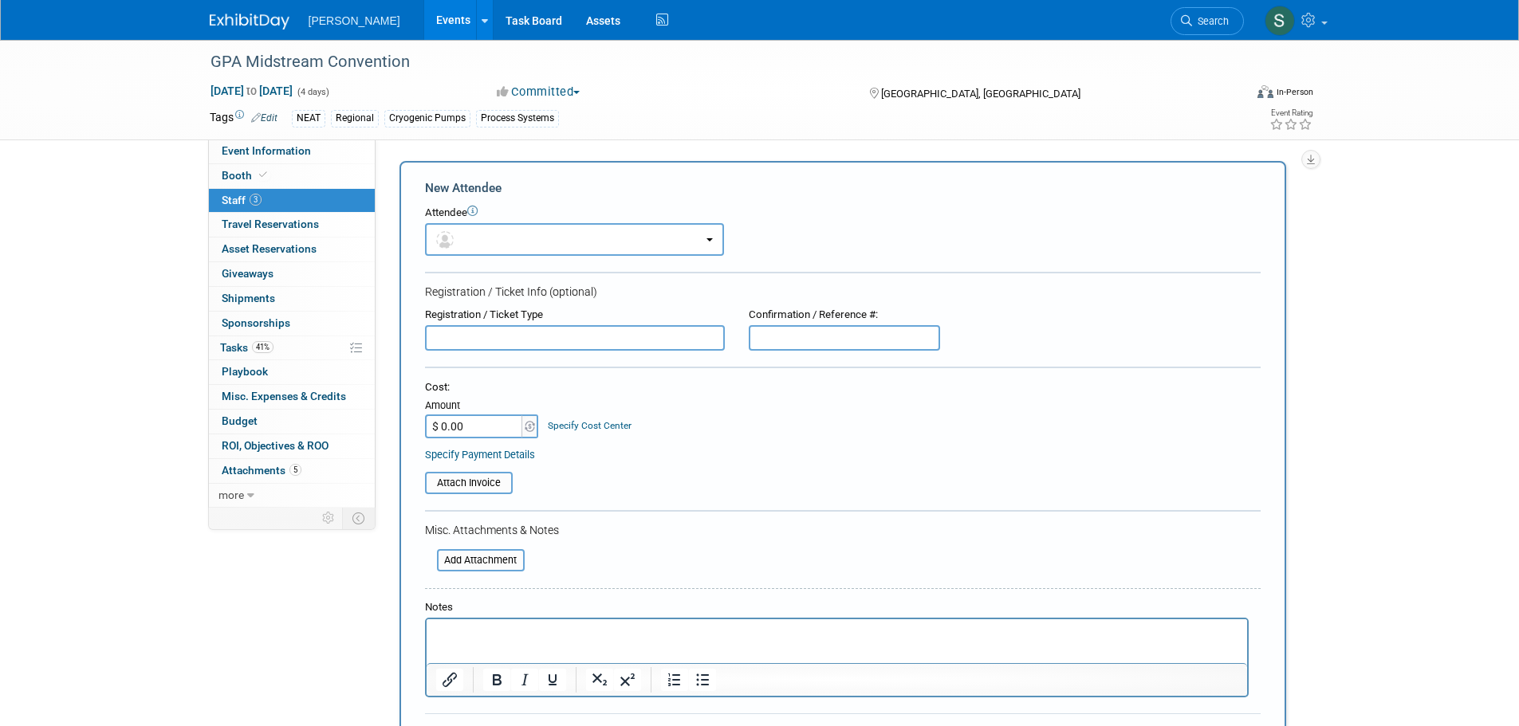
click at [769, 273] on div at bounding box center [843, 274] width 836 height 4
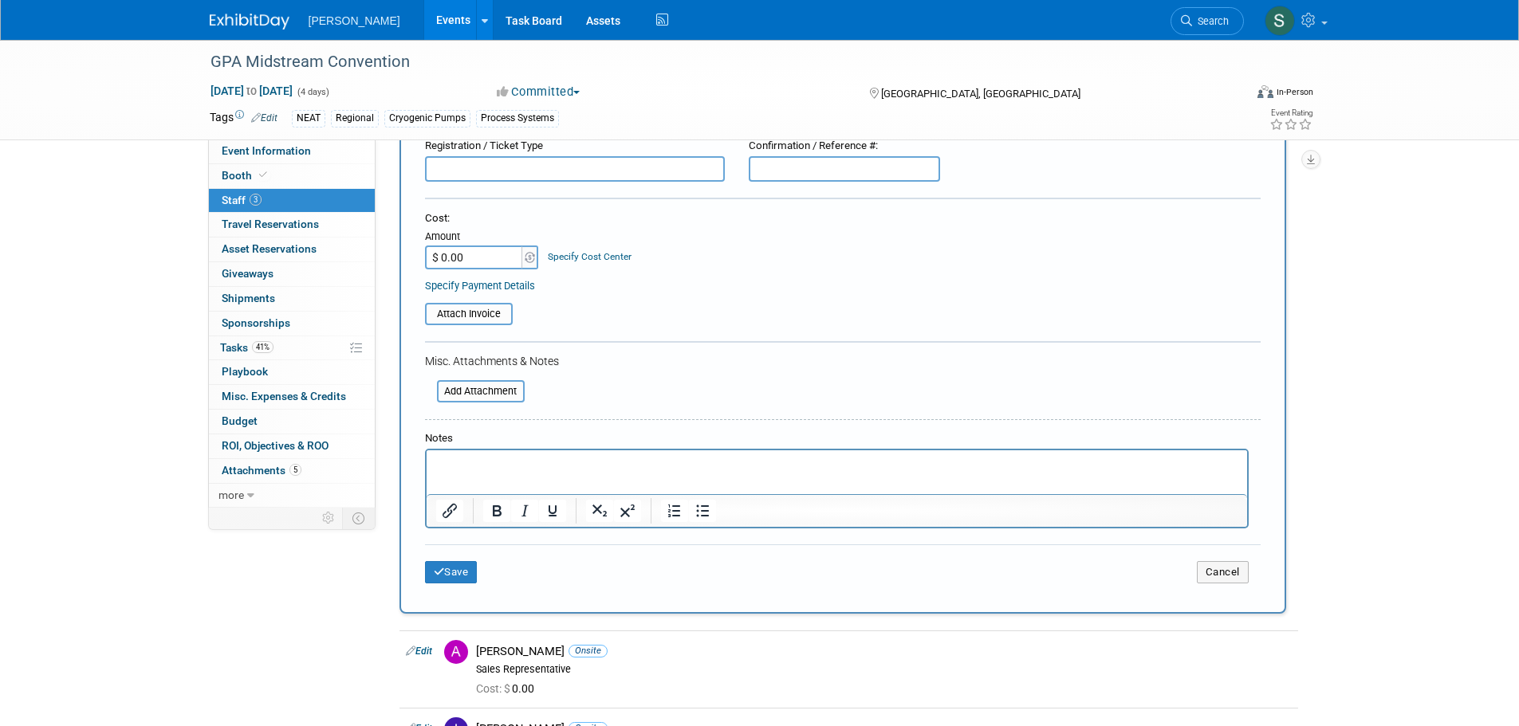
scroll to position [319, 0]
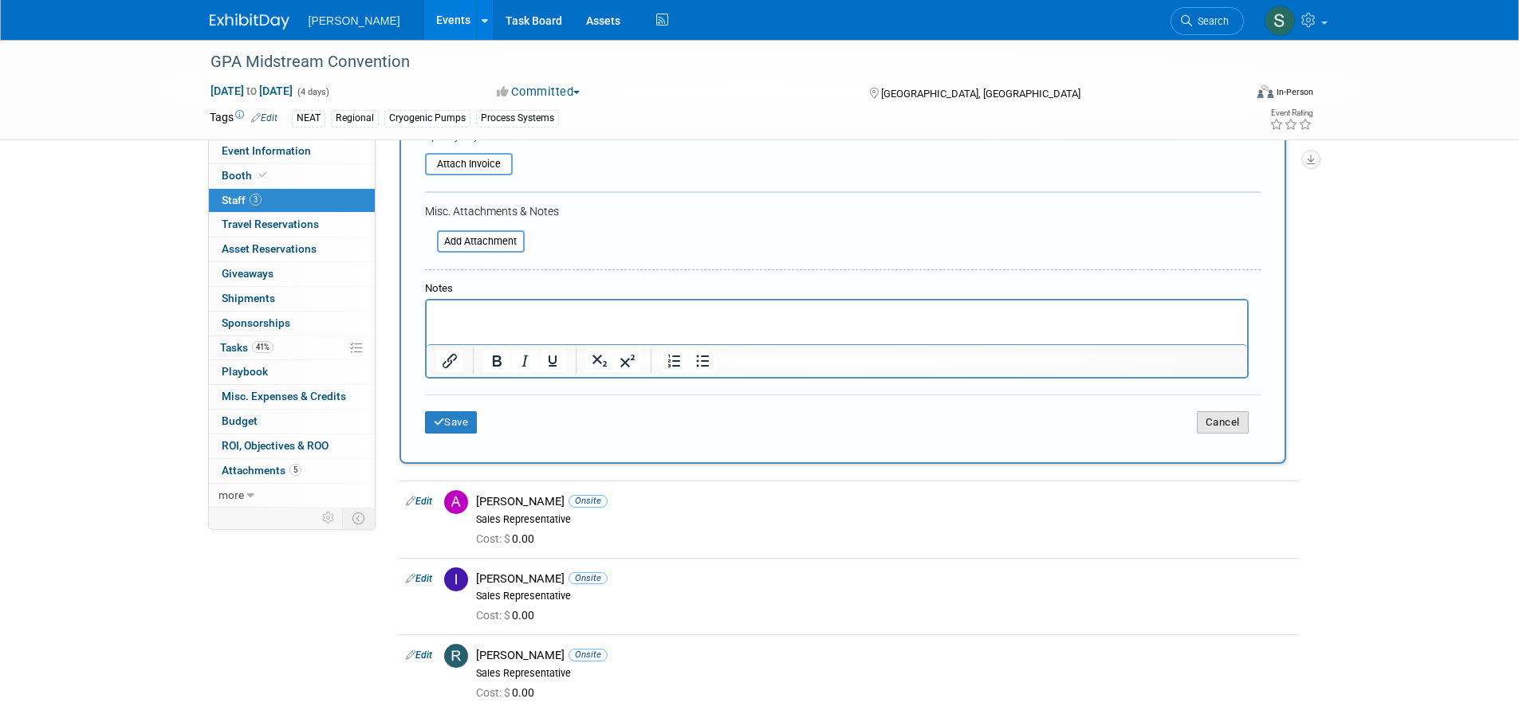
click at [1229, 419] on button "Cancel" at bounding box center [1223, 422] width 52 height 22
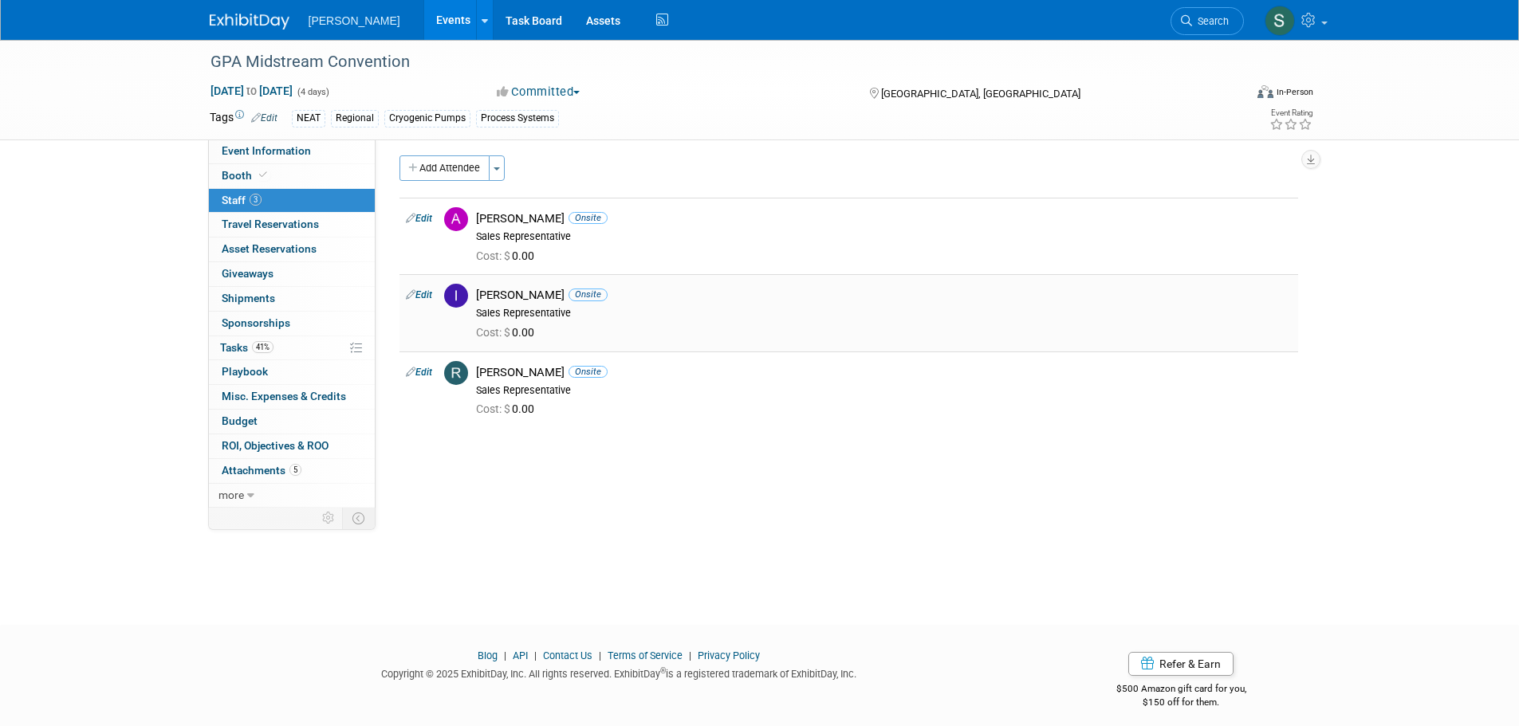
scroll to position [0, 0]
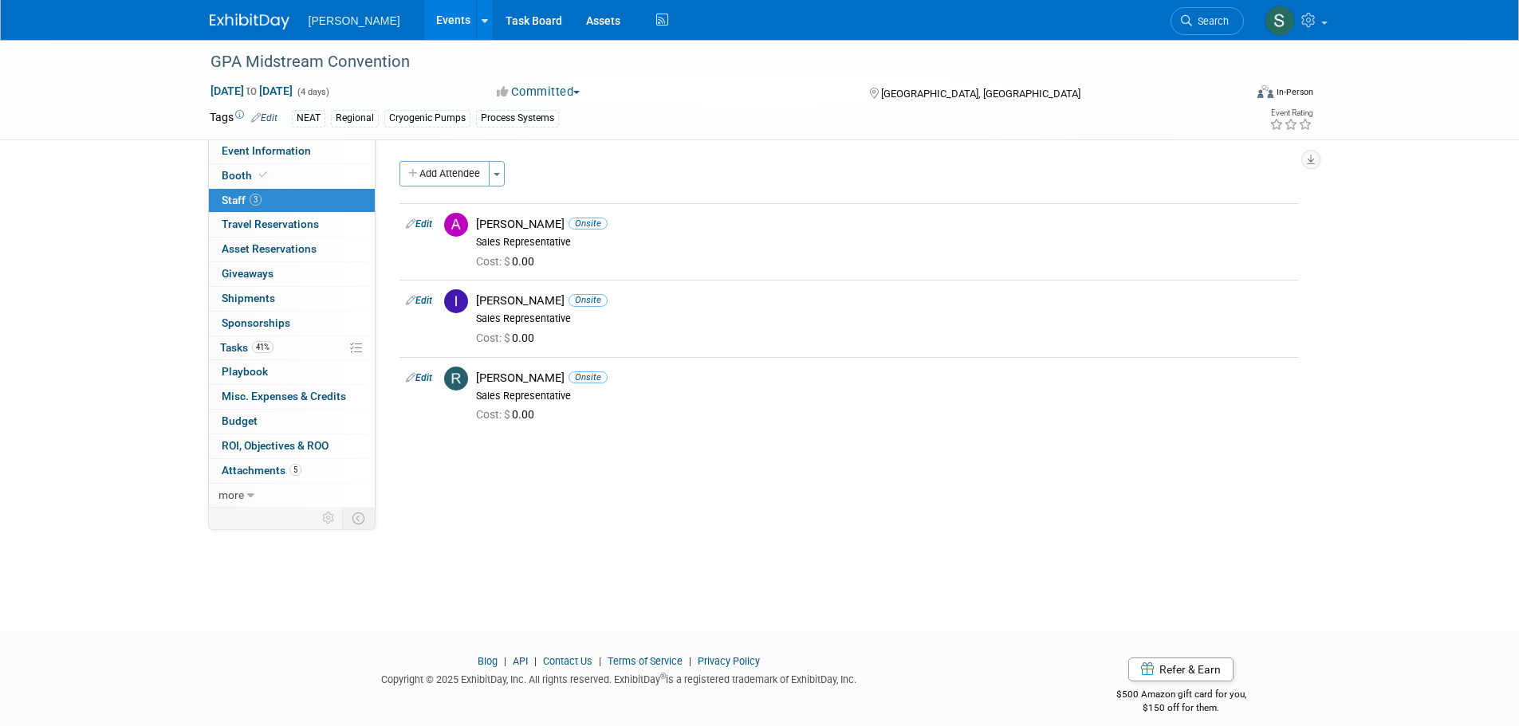
click at [615, 535] on div "GPA Midstream Convention Sep 21, 2025 to Sep 24, 2025 (4 days) Sep 21, 2025 to …" at bounding box center [759, 321] width 1519 height 562
click at [458, 185] on button "Add Attendee" at bounding box center [444, 174] width 90 height 26
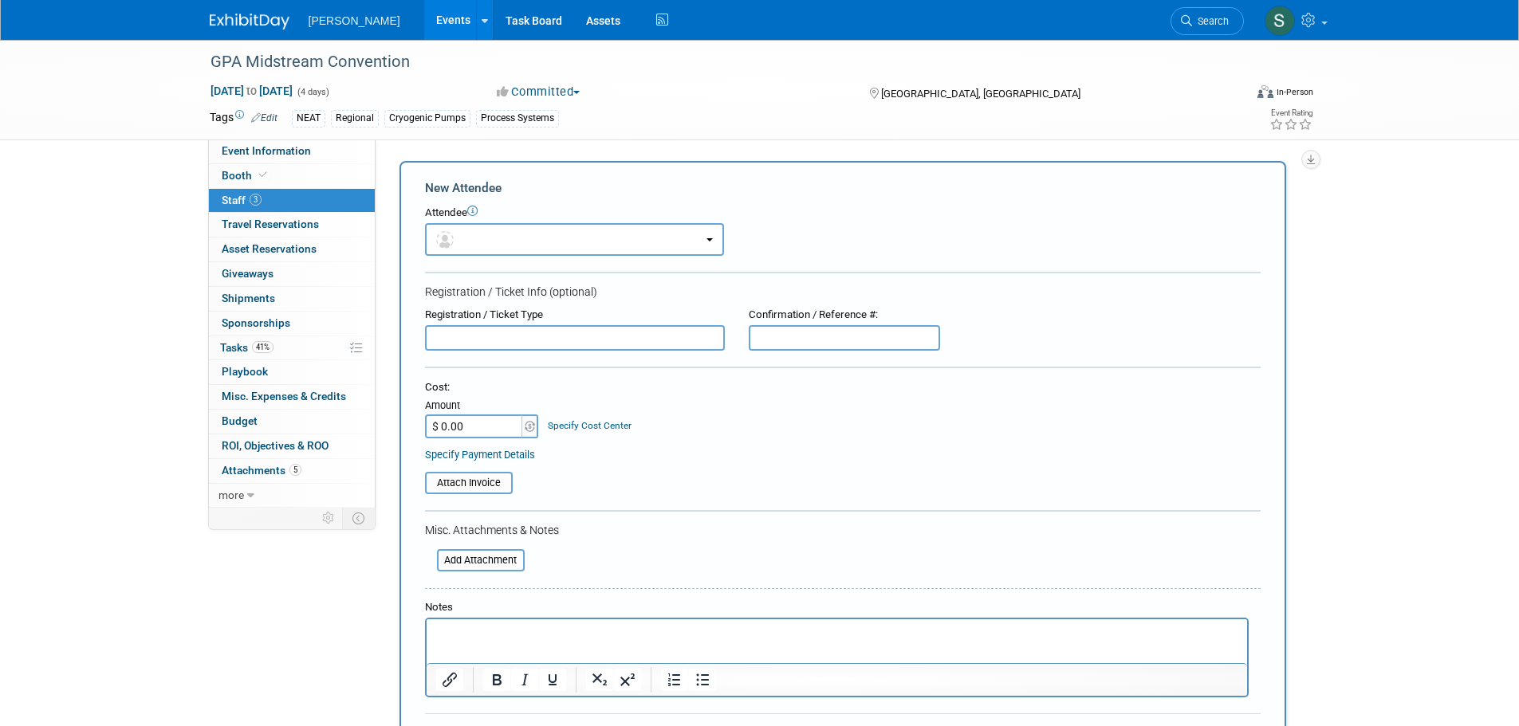
click at [505, 329] on input "text" at bounding box center [575, 338] width 300 height 26
click at [550, 238] on button "button" at bounding box center [574, 239] width 299 height 33
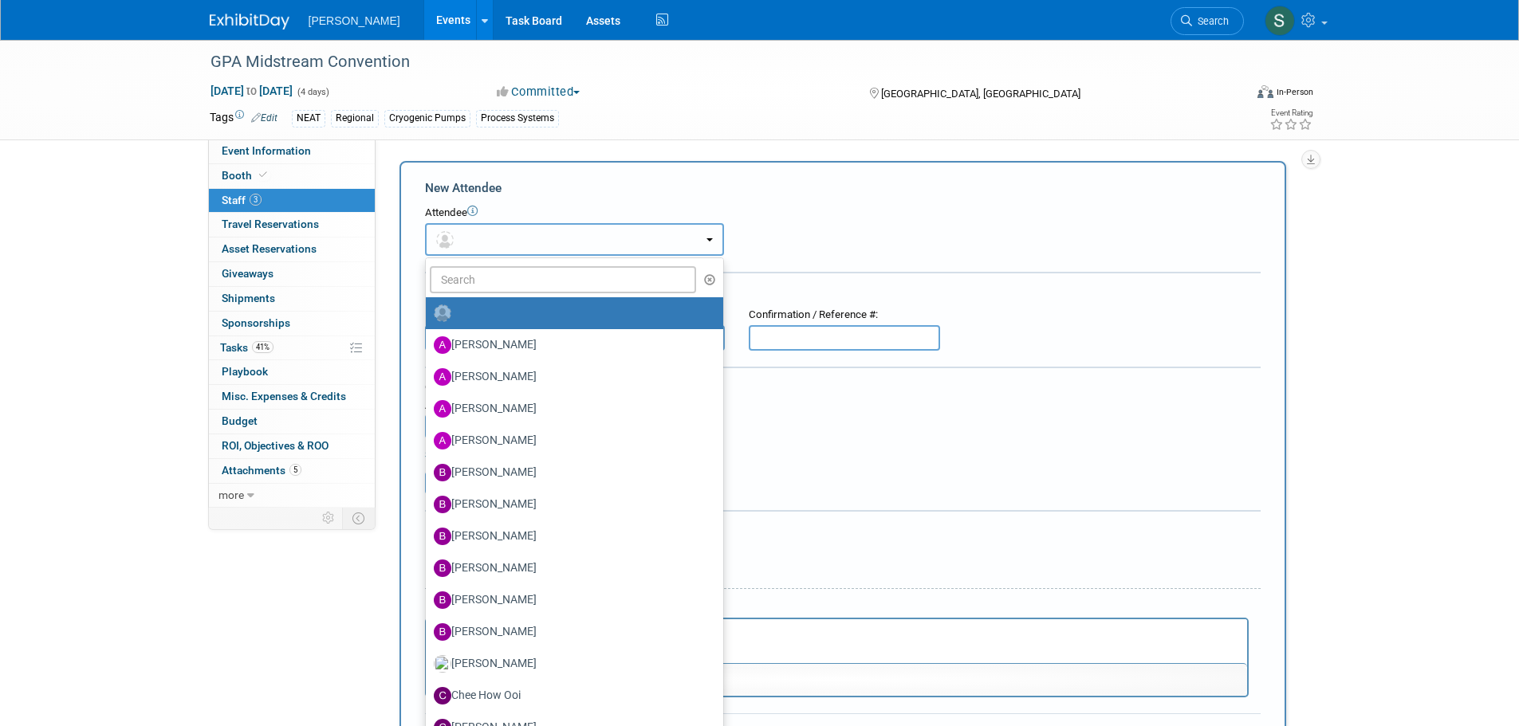
click at [550, 238] on button "button" at bounding box center [574, 239] width 299 height 33
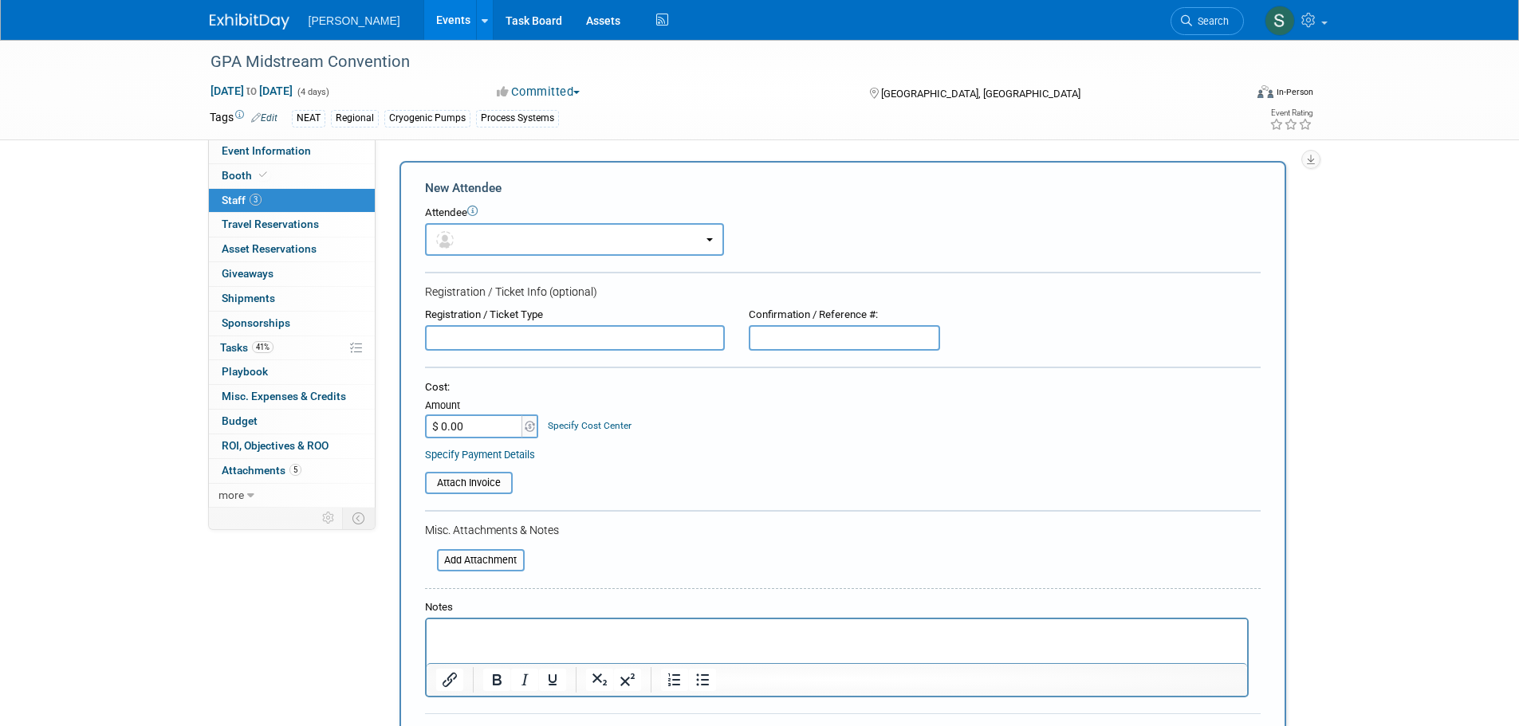
click at [531, 344] on input "text" at bounding box center [575, 338] width 300 height 26
click at [535, 627] on p "Rich Text Area. Press ALT-0 for help." at bounding box center [836, 634] width 802 height 16
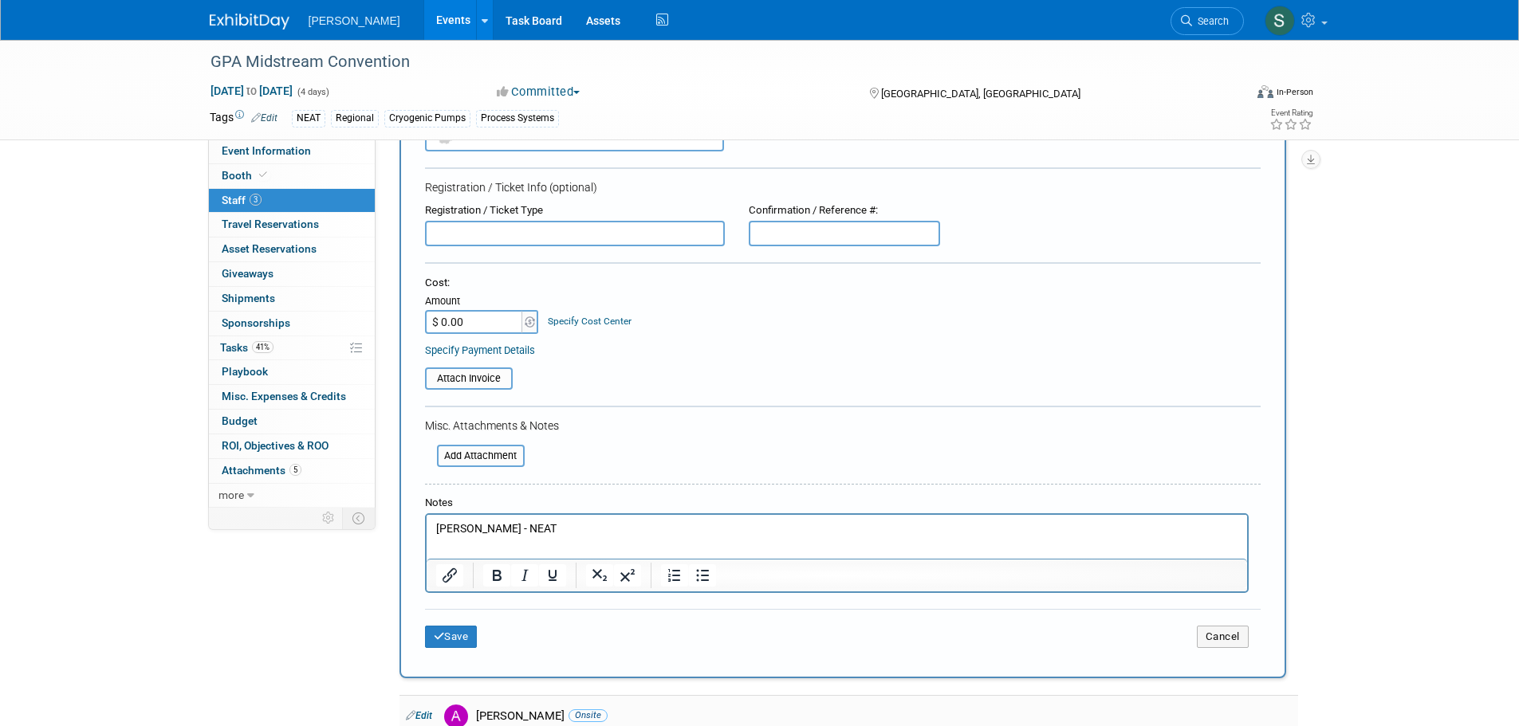
scroll to position [239, 0]
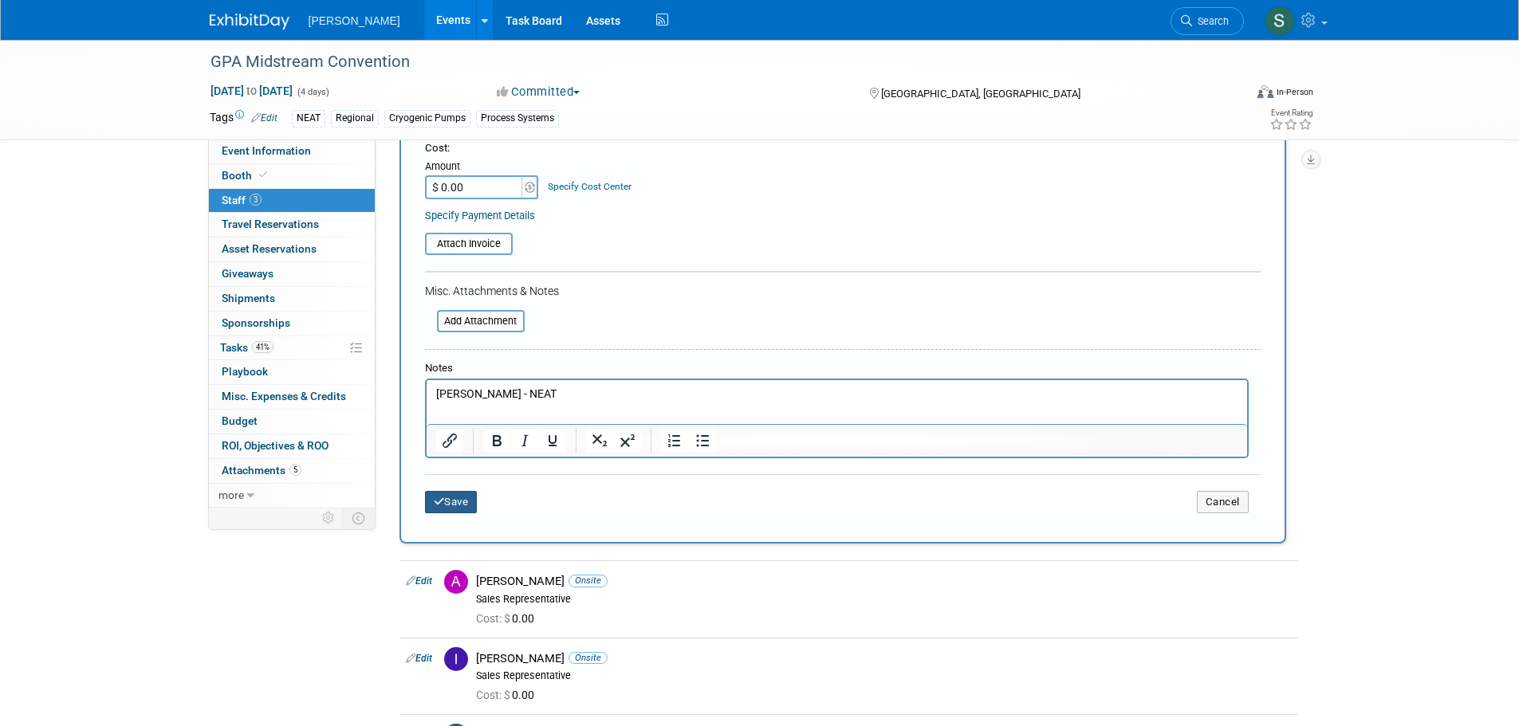
click at [447, 506] on button "Save" at bounding box center [451, 502] width 53 height 22
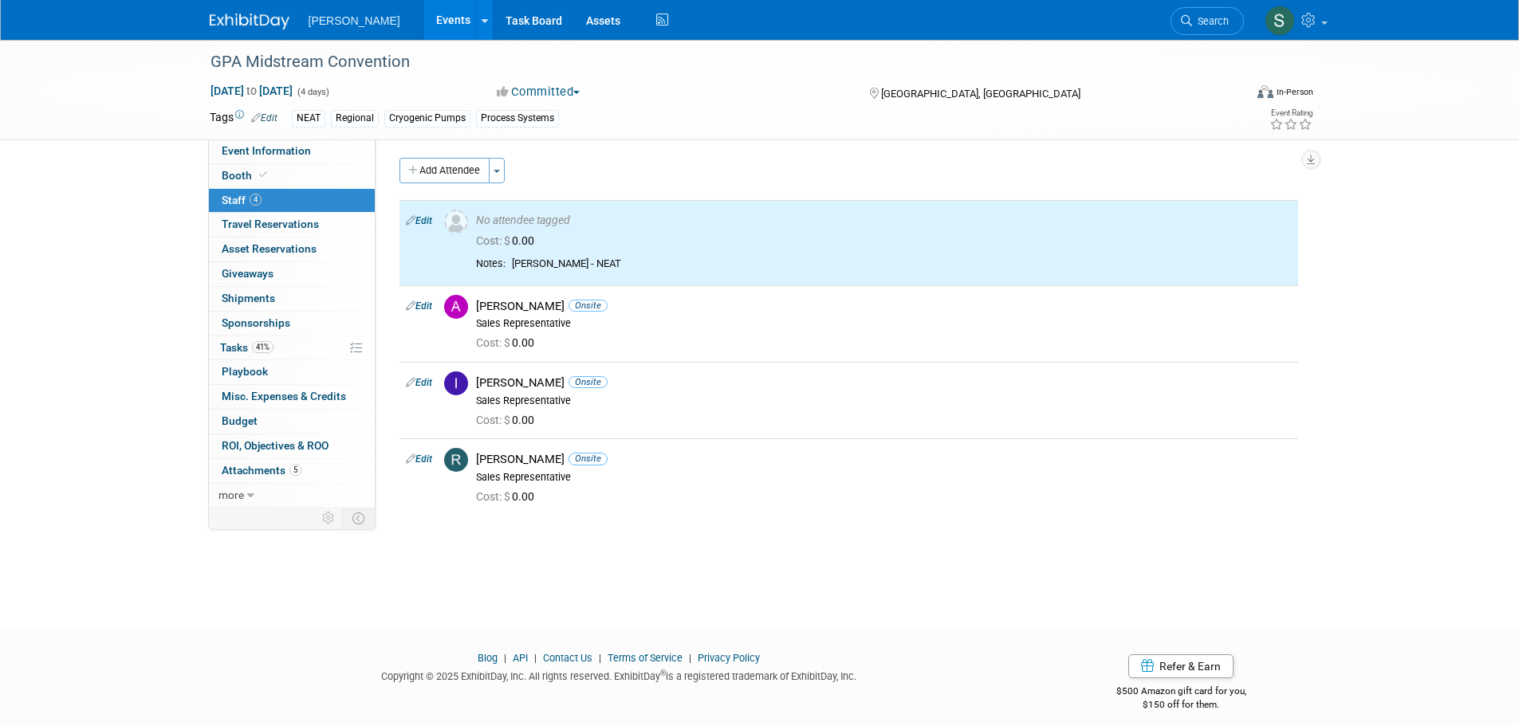
scroll to position [0, 0]
click at [458, 167] on button "Add Attendee" at bounding box center [444, 174] width 90 height 26
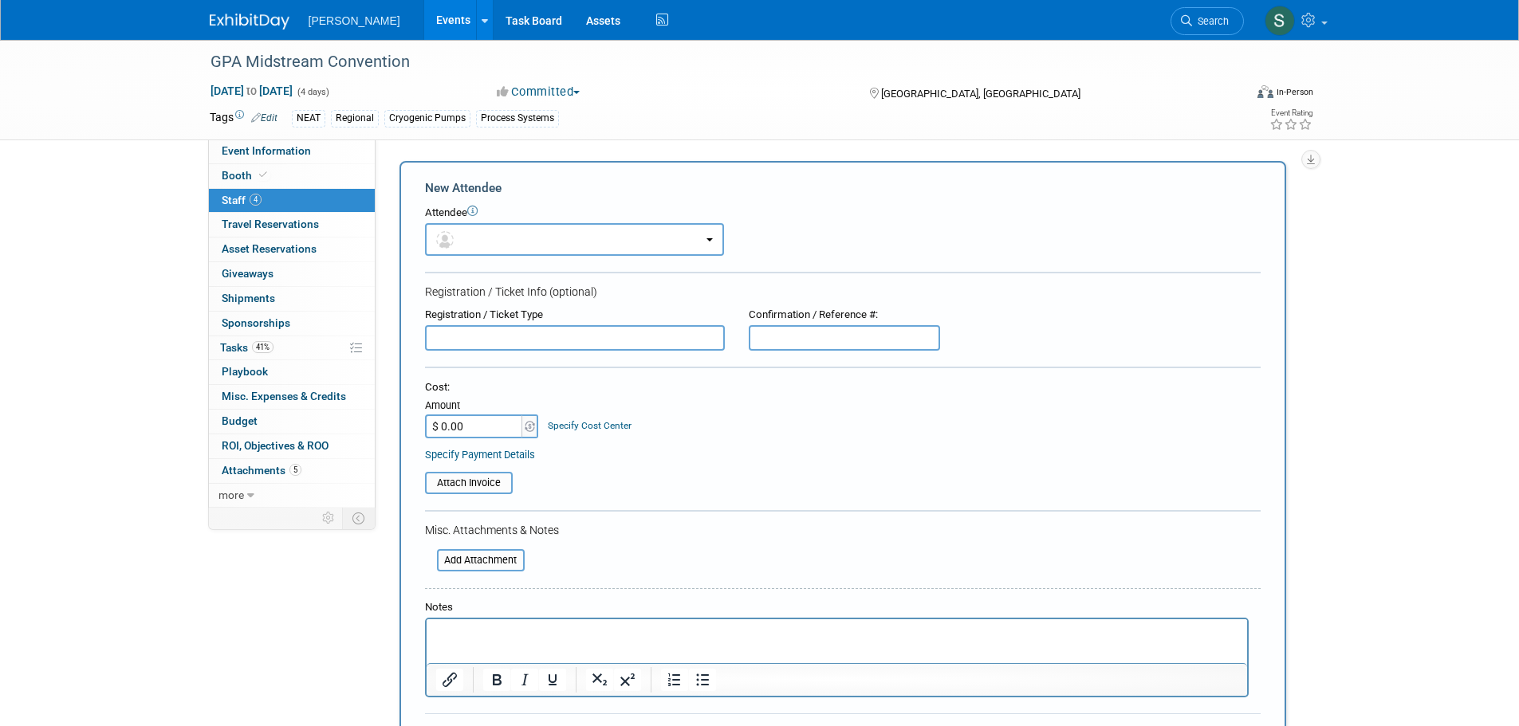
click at [491, 618] on div "Notes" at bounding box center [843, 648] width 836 height 97
click at [502, 642] on html at bounding box center [836, 631] width 820 height 22
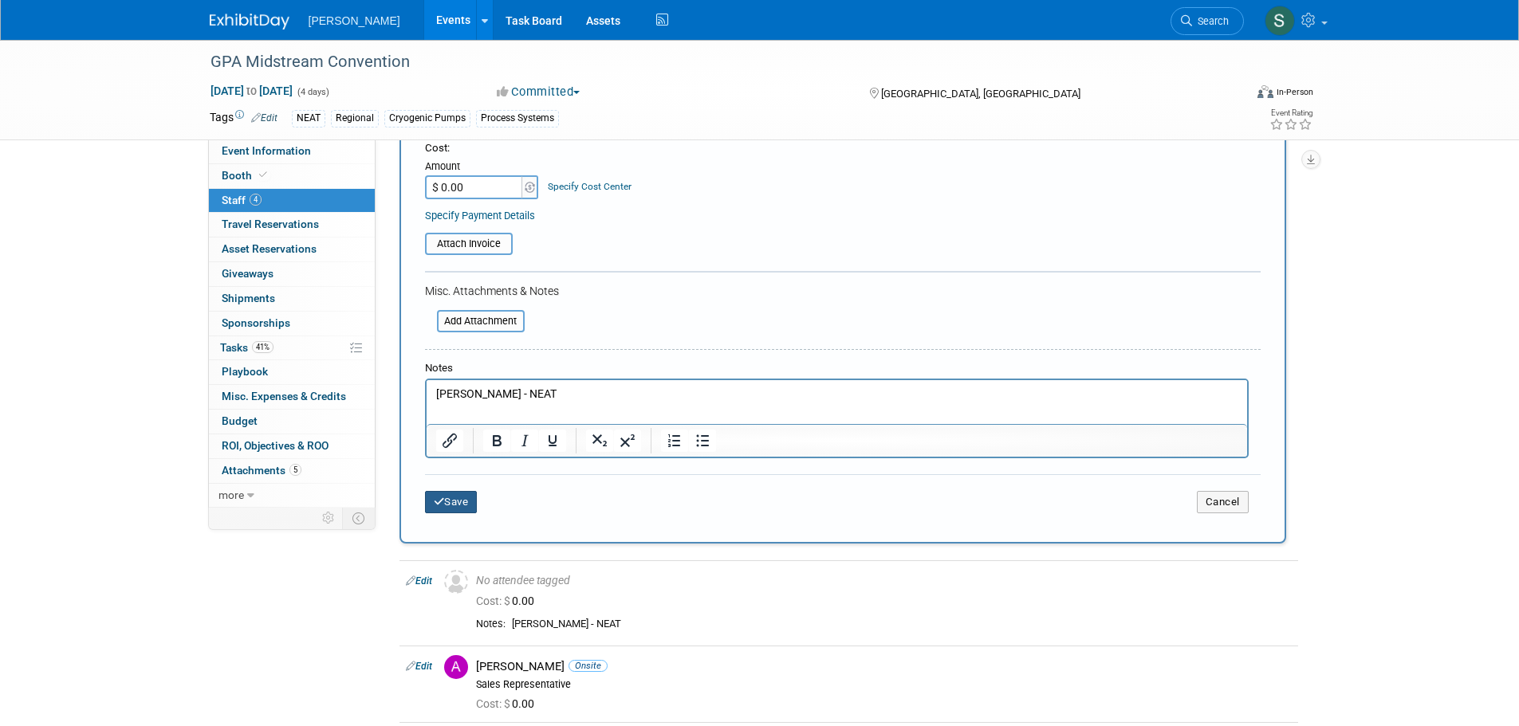
click at [461, 506] on button "Save" at bounding box center [451, 502] width 53 height 22
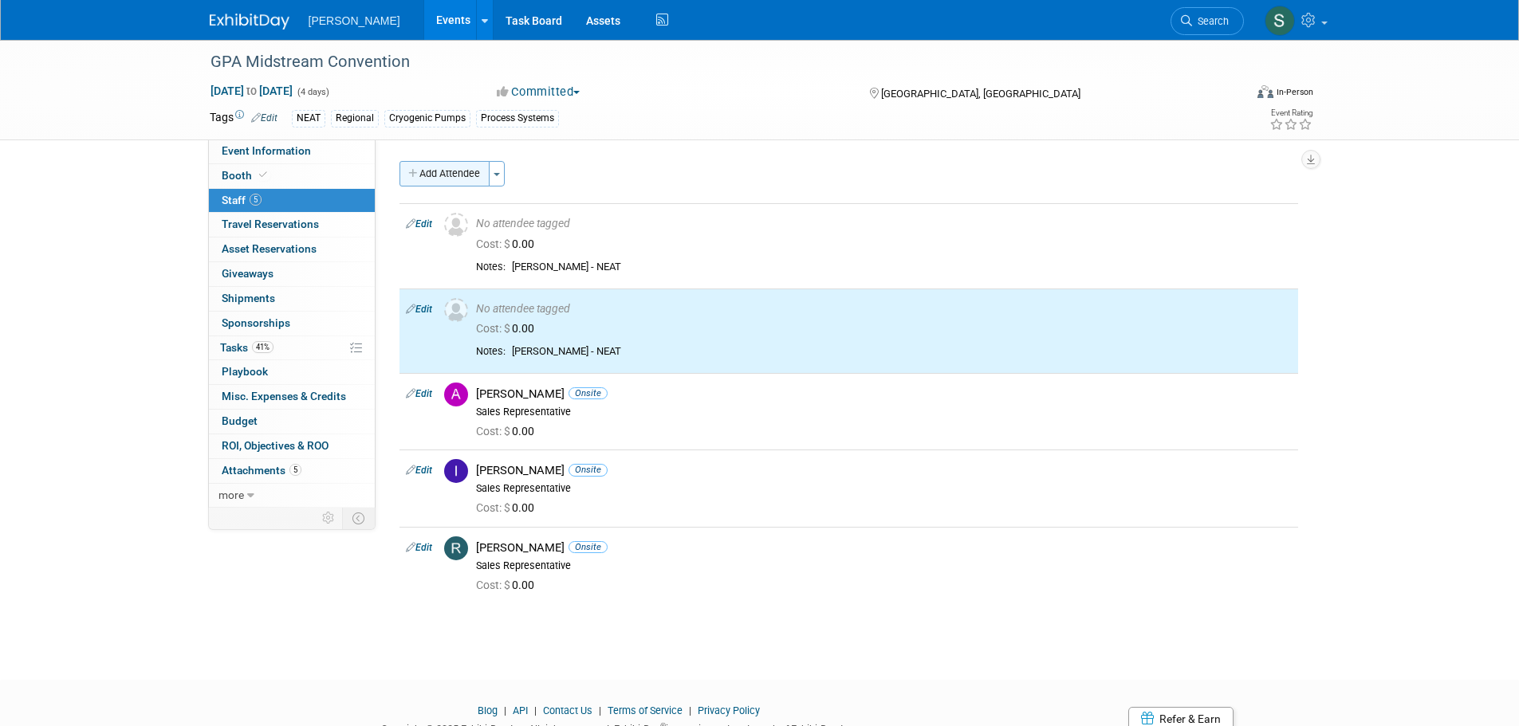
click at [451, 173] on button "Add Attendee" at bounding box center [444, 174] width 90 height 26
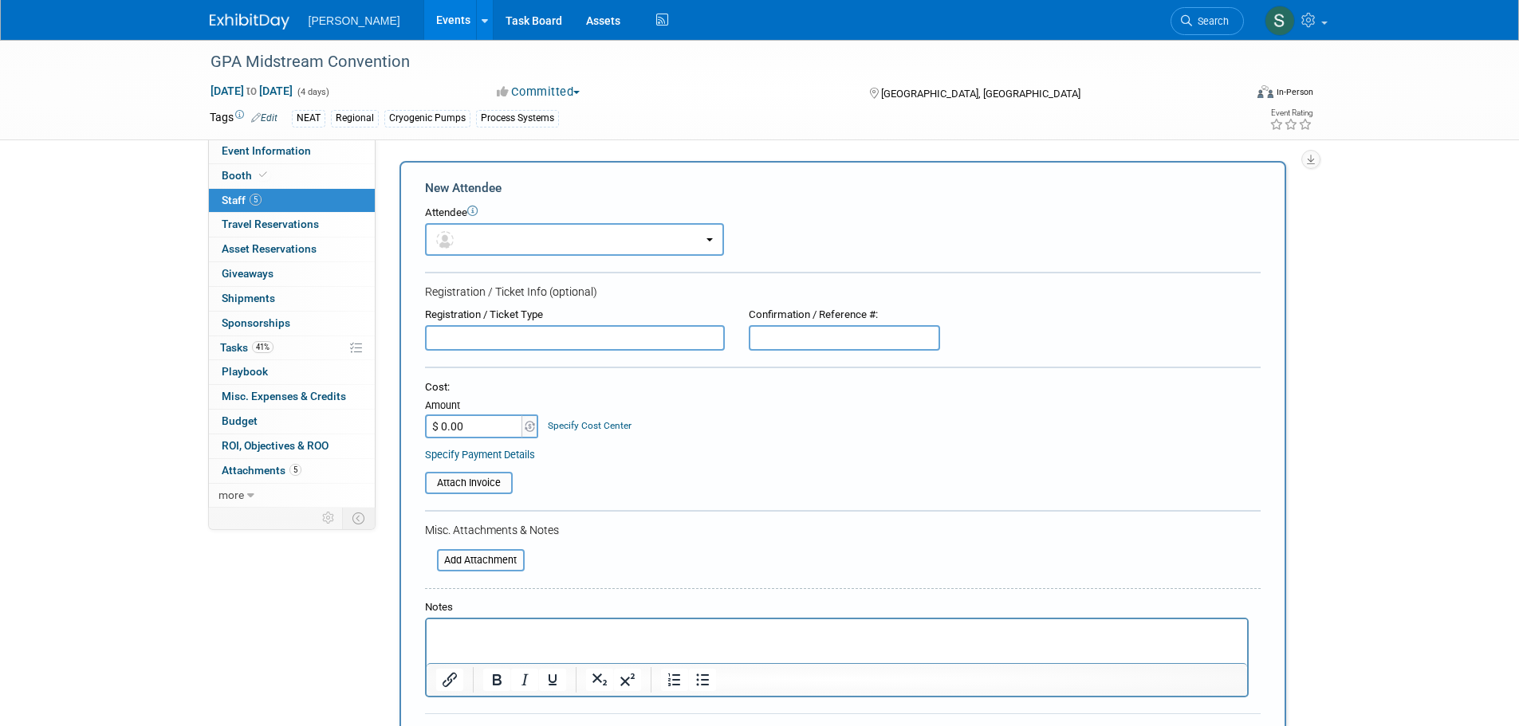
click at [498, 642] on html at bounding box center [836, 631] width 820 height 22
click at [460, 631] on p "Lidia - NEAT" at bounding box center [836, 634] width 802 height 16
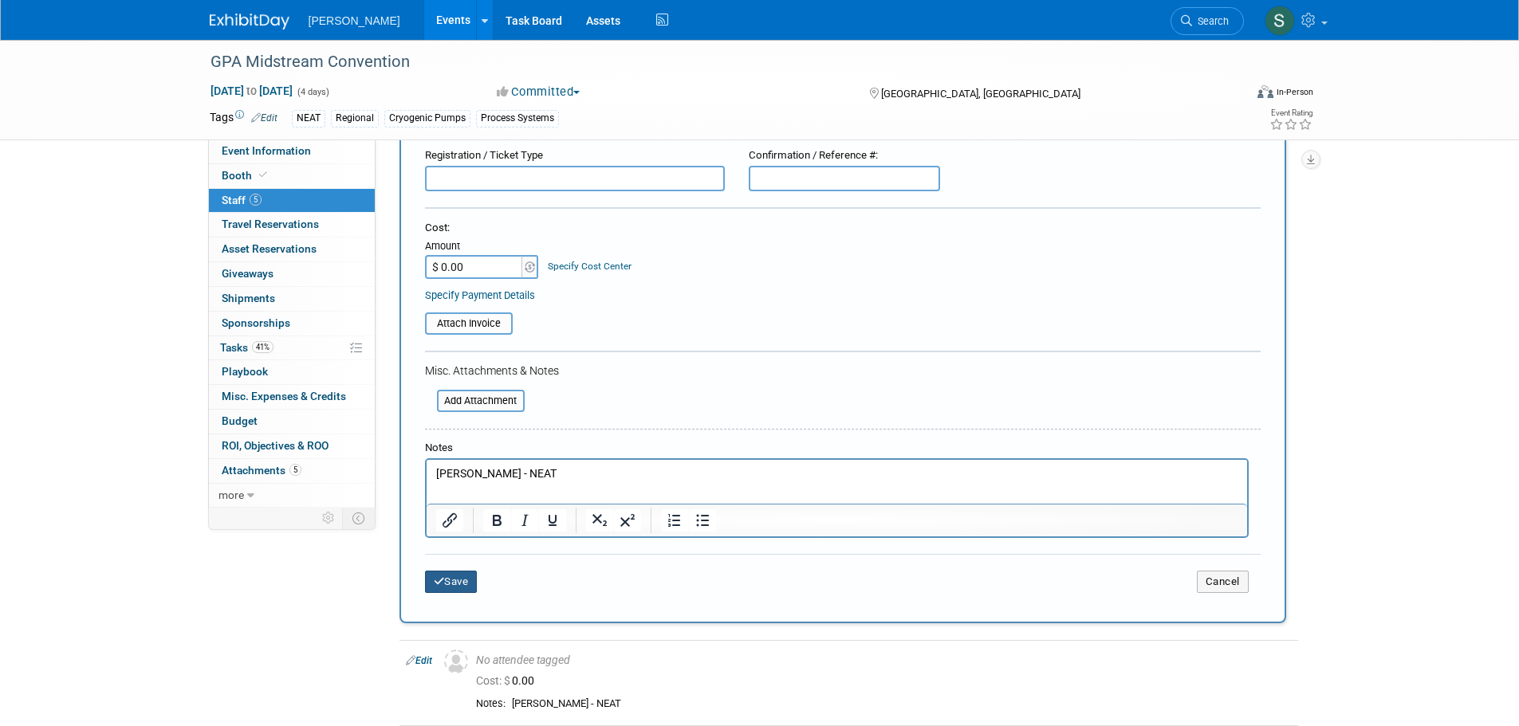
click at [445, 585] on button "Save" at bounding box center [451, 582] width 53 height 22
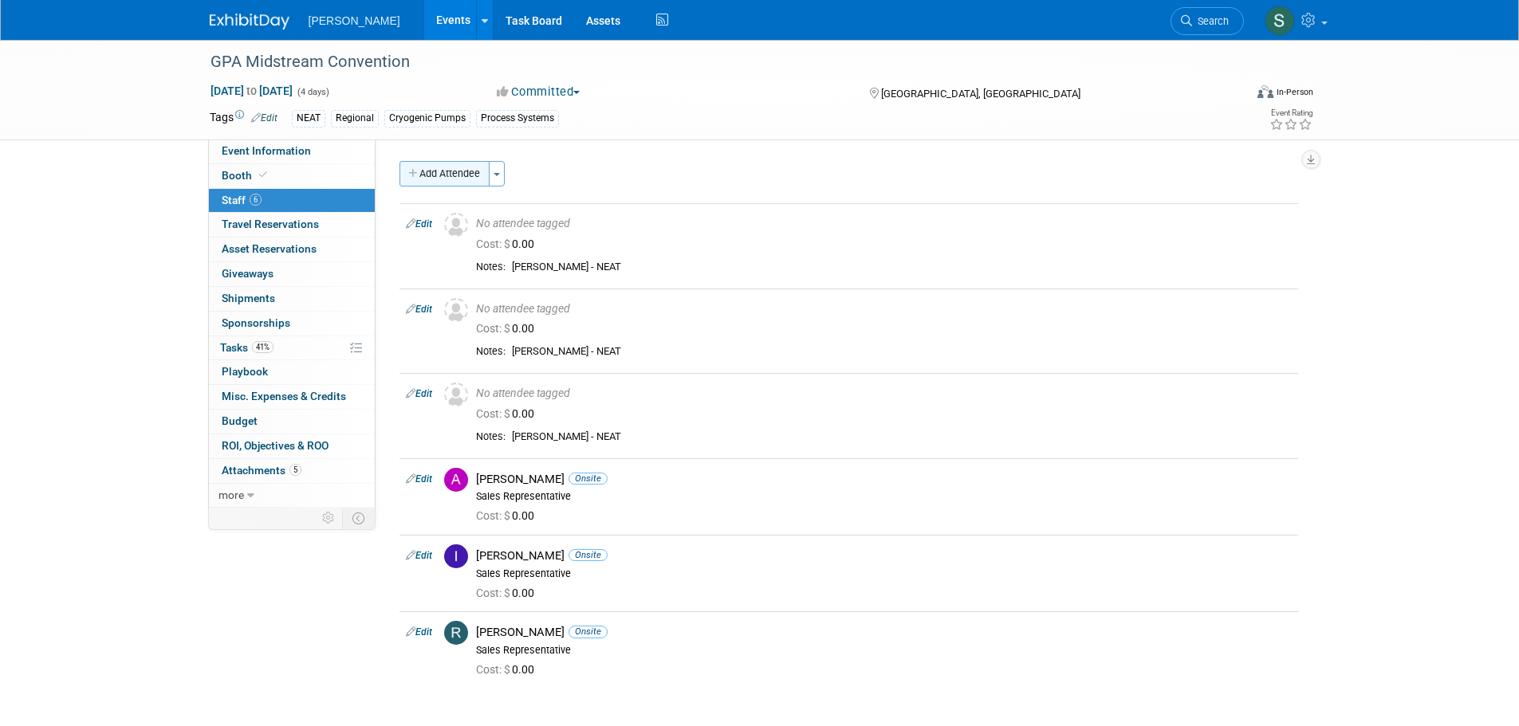
click at [443, 174] on button "Add Attendee" at bounding box center [444, 174] width 90 height 26
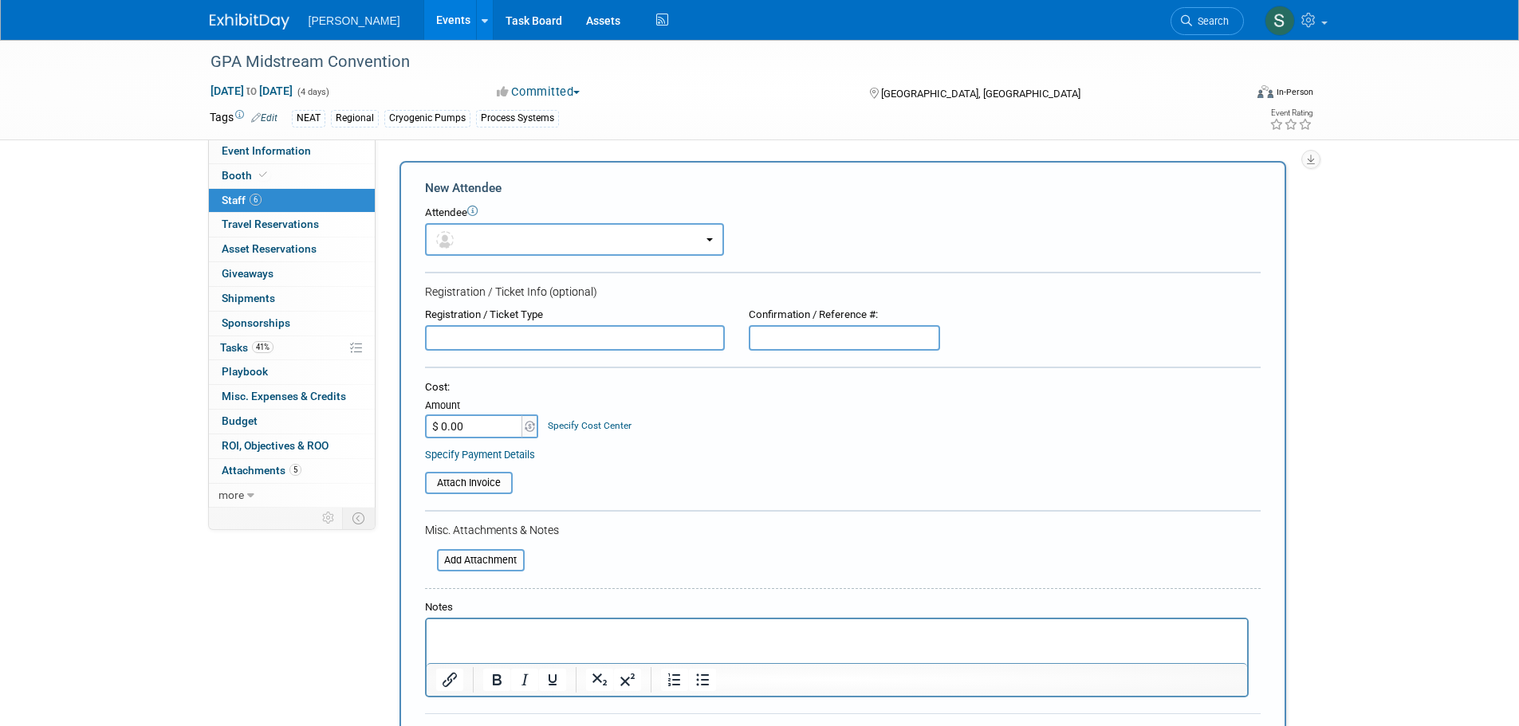
click at [488, 341] on input "text" at bounding box center [575, 338] width 300 height 26
click at [486, 639] on p "Rich Text Area. Press ALT-0 for help." at bounding box center [836, 634] width 802 height 16
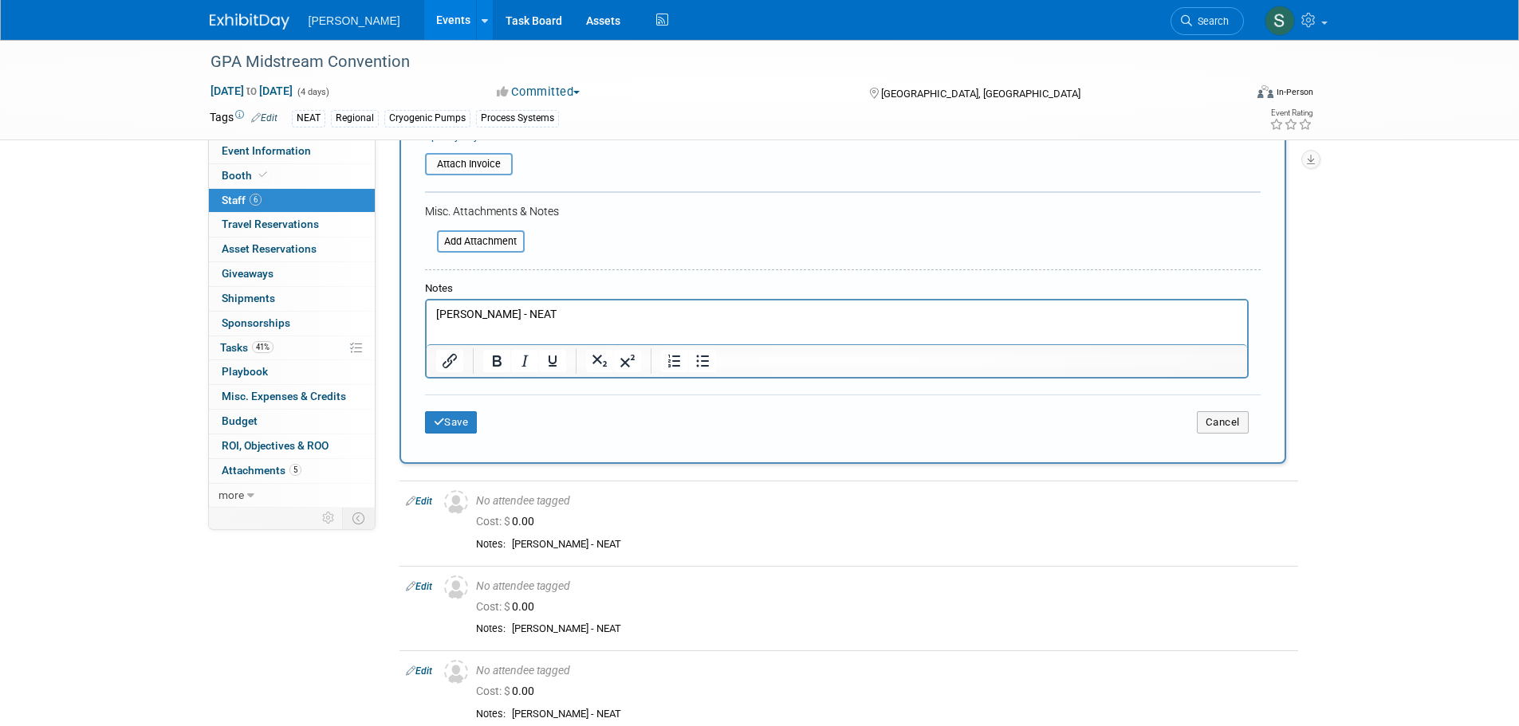
click at [455, 411] on div "Save Cancel" at bounding box center [843, 420] width 836 height 51
click at [463, 426] on button "Save" at bounding box center [451, 422] width 53 height 22
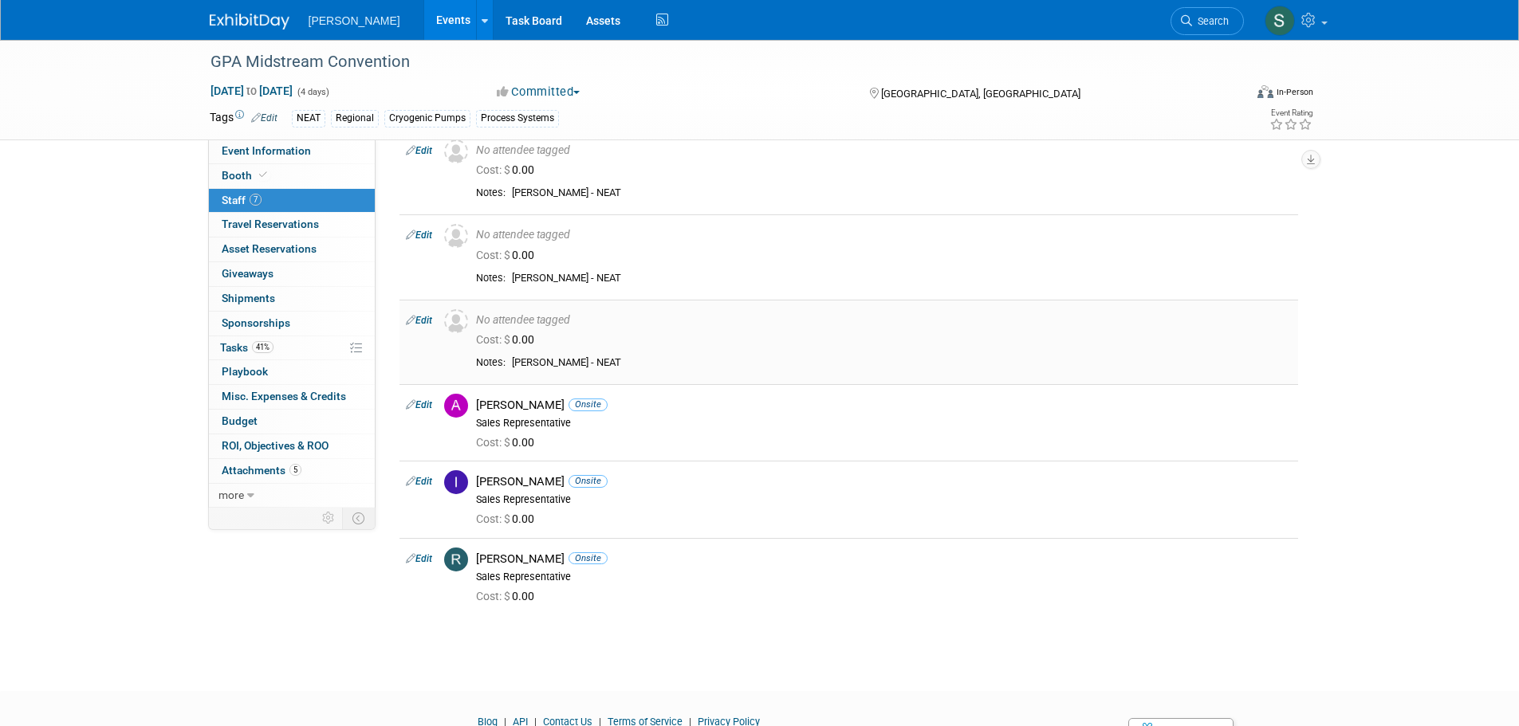
scroll to position [159, 0]
click at [139, 256] on div "GPA Midstream Convention Sep 21, 2025 to Sep 24, 2025 (4 days) Sep 21, 2025 to …" at bounding box center [759, 270] width 1519 height 781
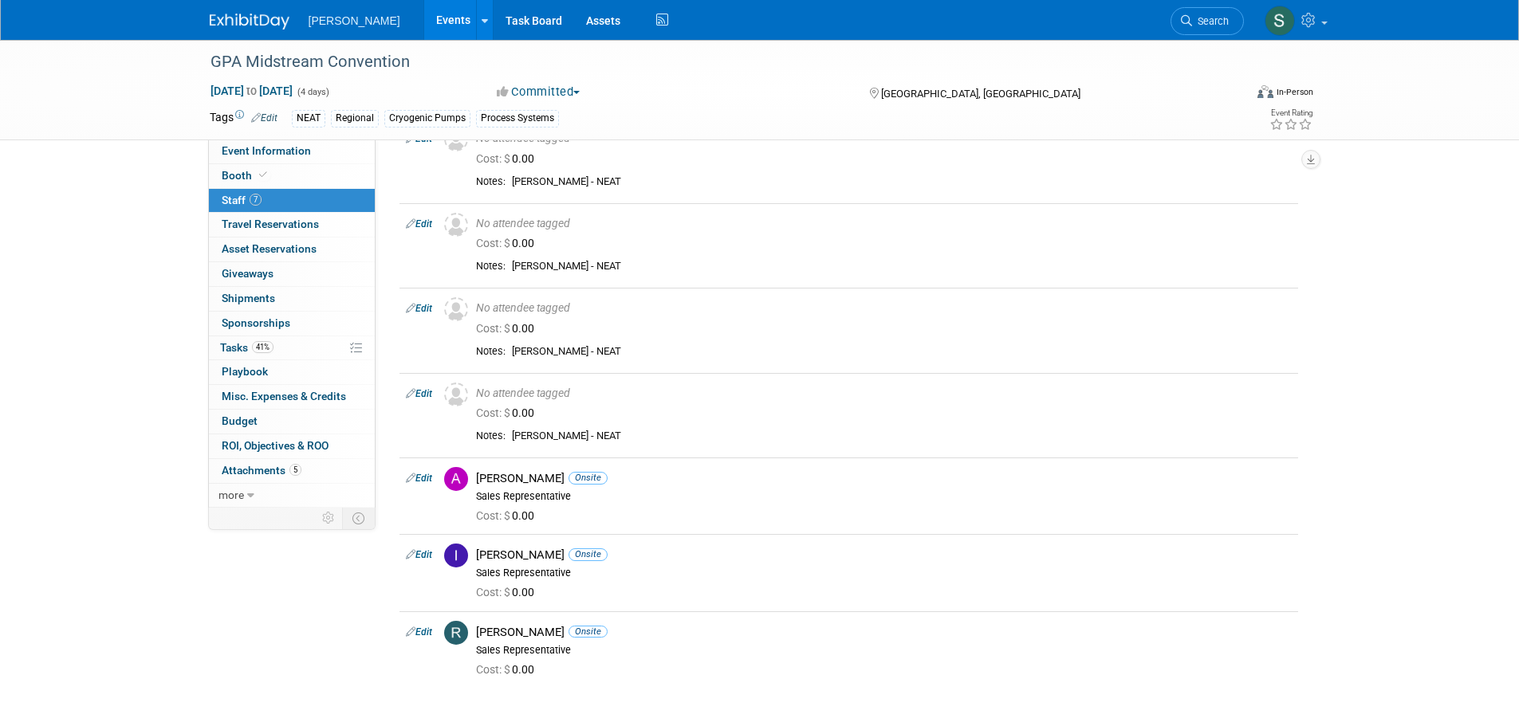
scroll to position [0, 0]
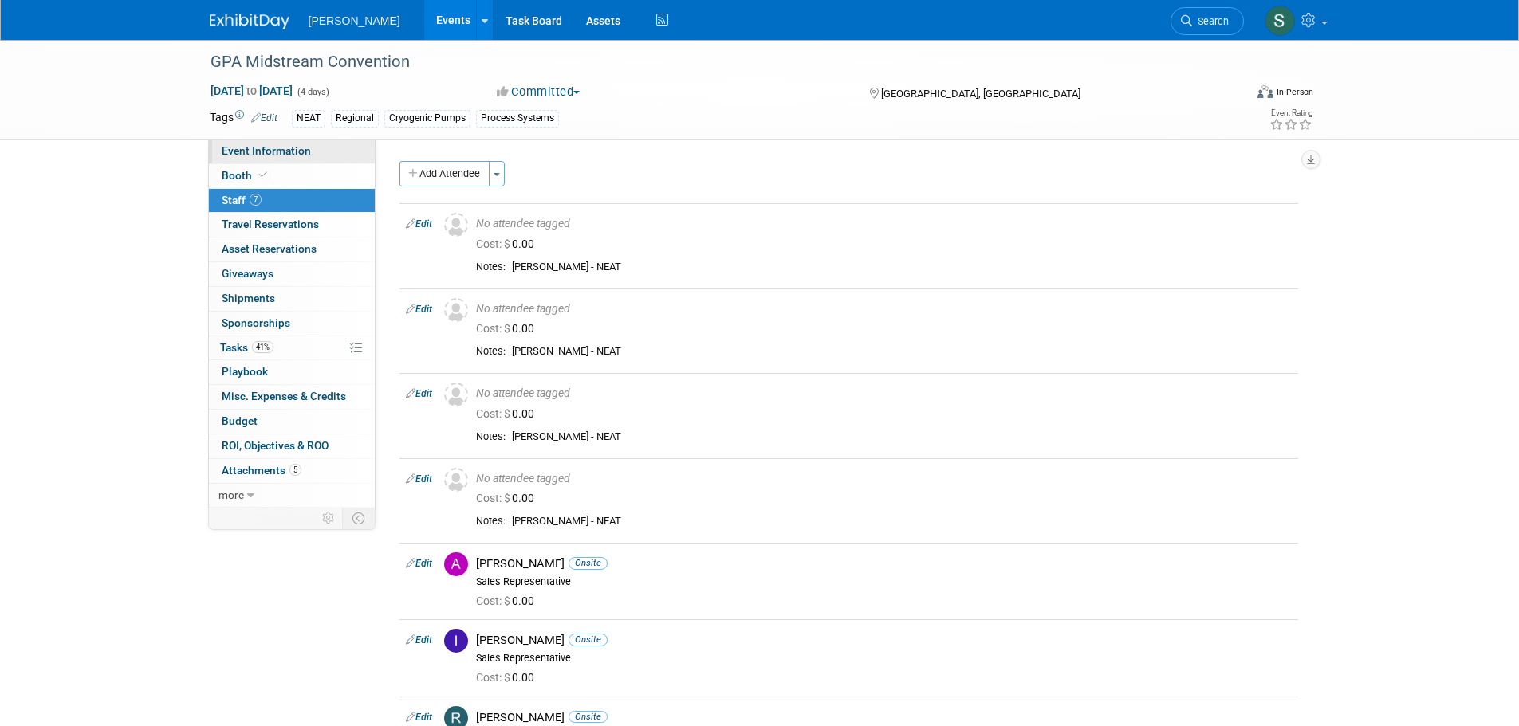
click at [273, 148] on span "Event Information" at bounding box center [266, 150] width 89 height 13
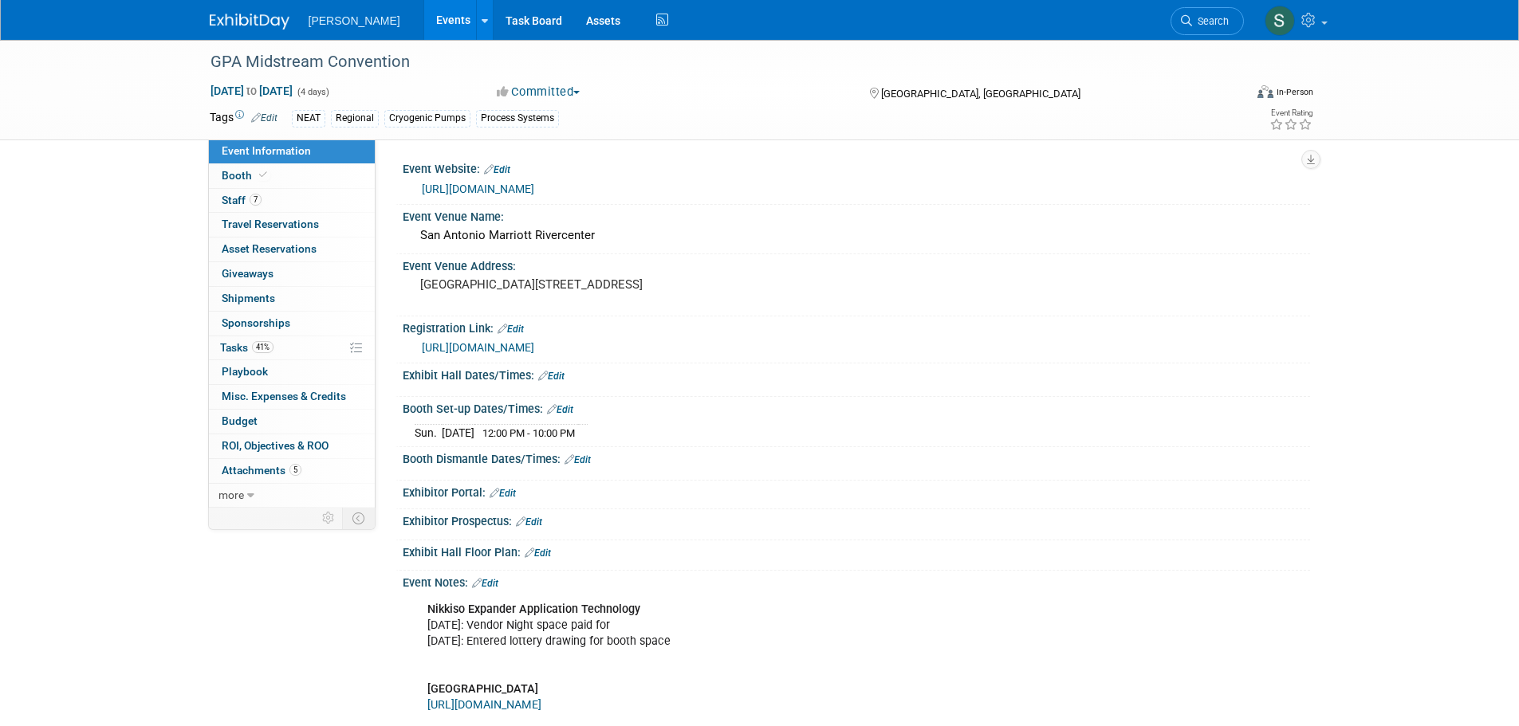
click at [534, 354] on link "https://my.midstreamassociation.org/events/event-registration" at bounding box center [478, 347] width 112 height 13
